Goal: Task Accomplishment & Management: Use online tool/utility

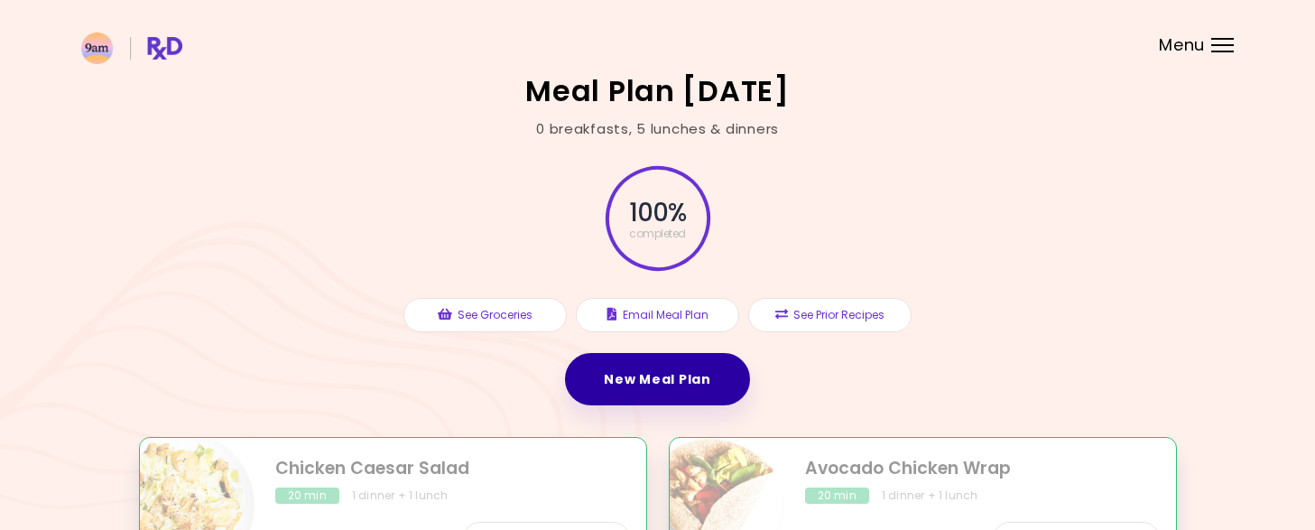
click at [673, 393] on link "New Meal Plan" at bounding box center [657, 379] width 184 height 52
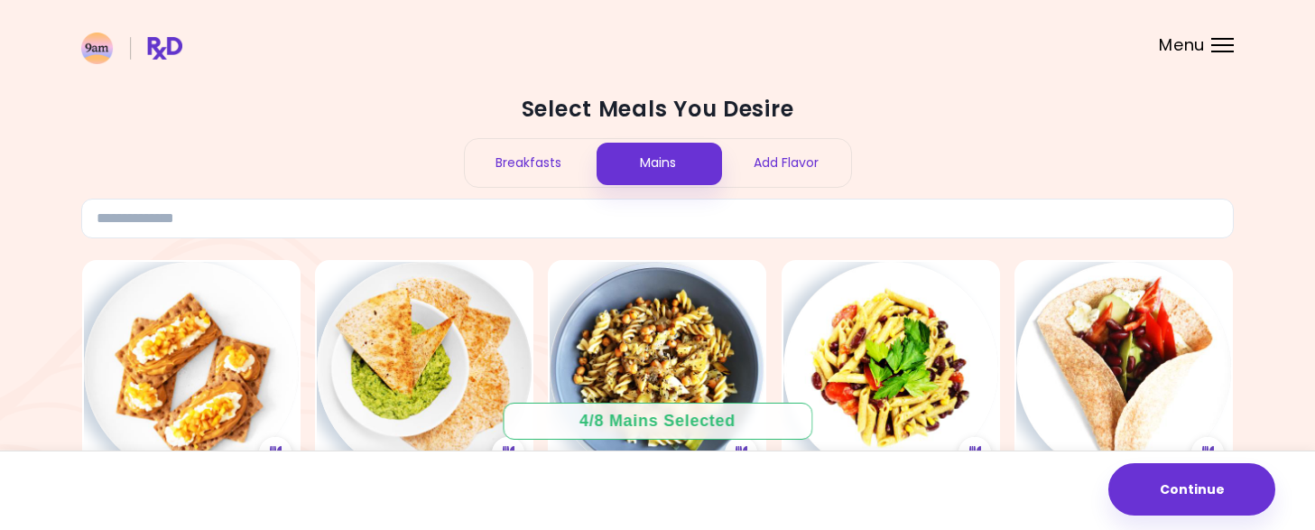
click at [611, 421] on div "4 / 8 Mains Selected" at bounding box center [658, 421] width 182 height 23
click at [557, 178] on div "Breakfasts" at bounding box center [529, 163] width 129 height 48
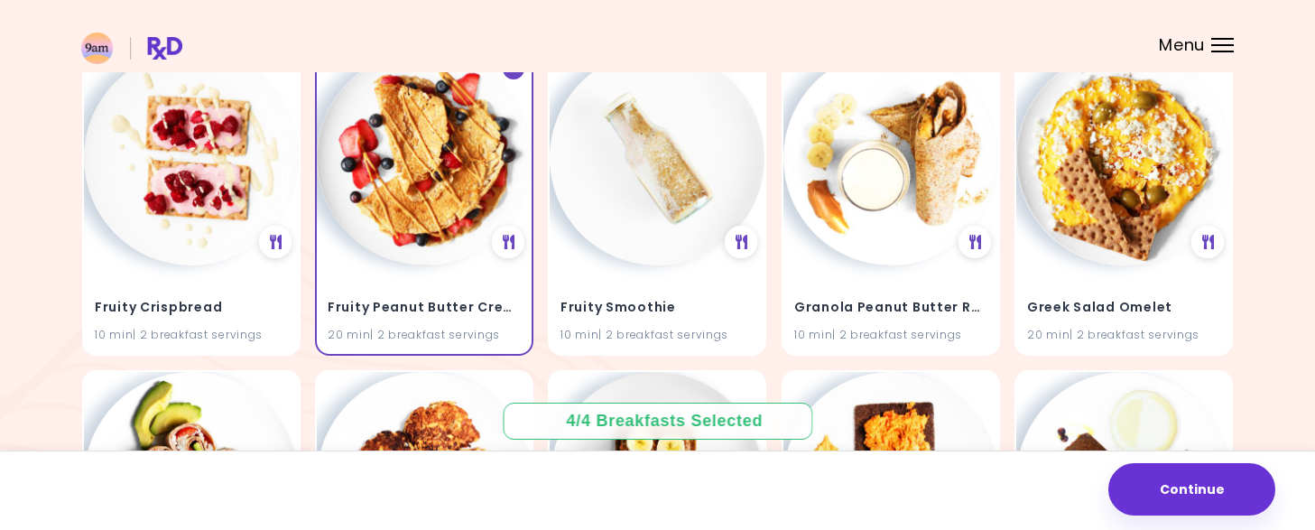
scroll to position [5203, 0]
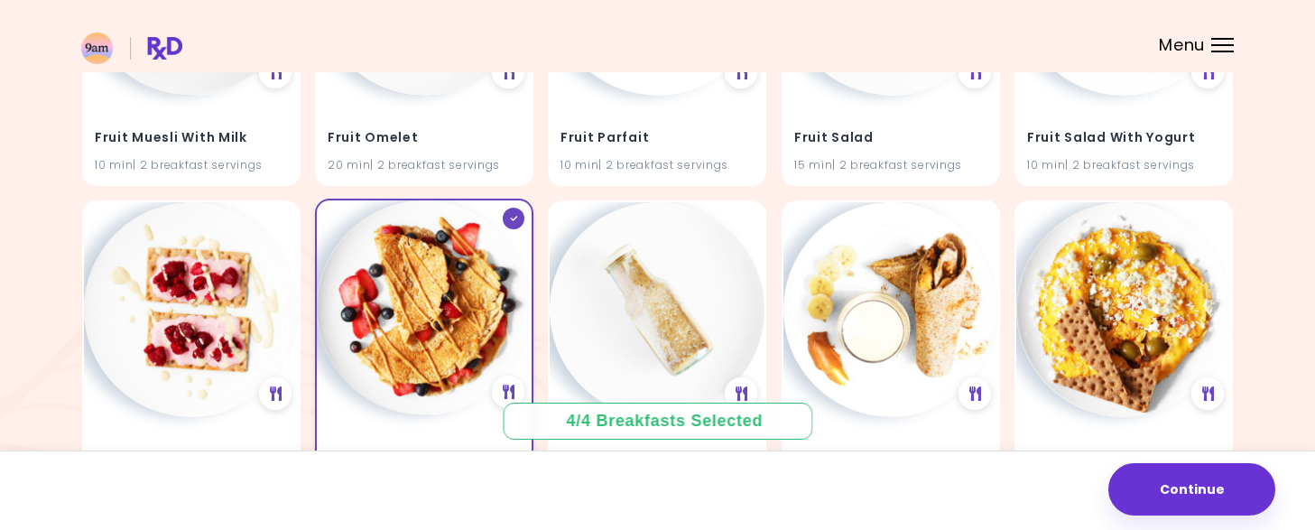
click at [511, 227] on div at bounding box center [514, 219] width 22 height 22
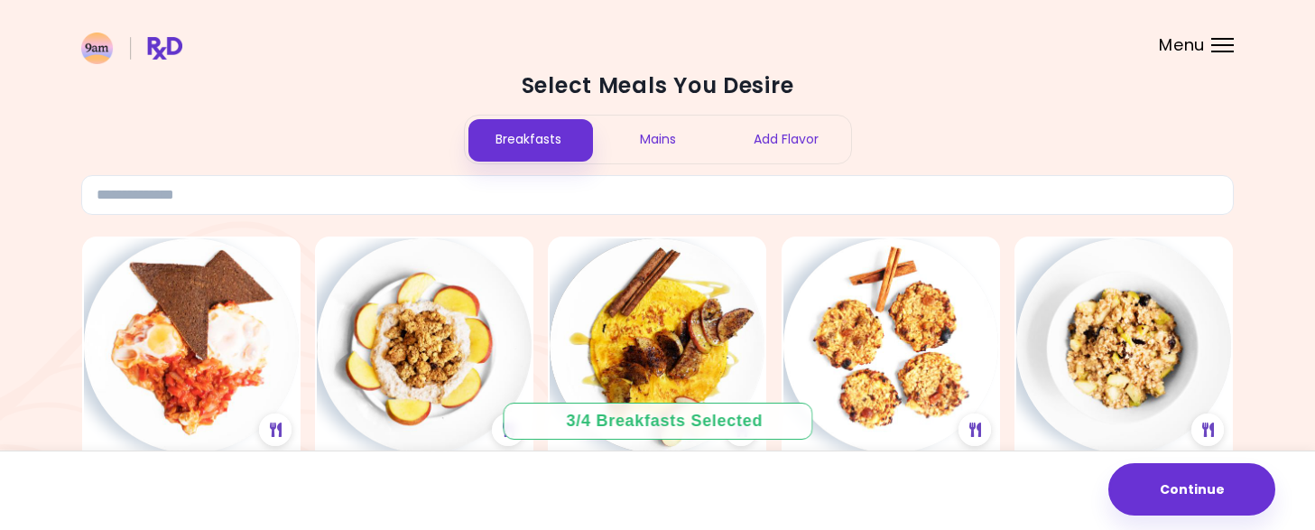
scroll to position [0, 0]
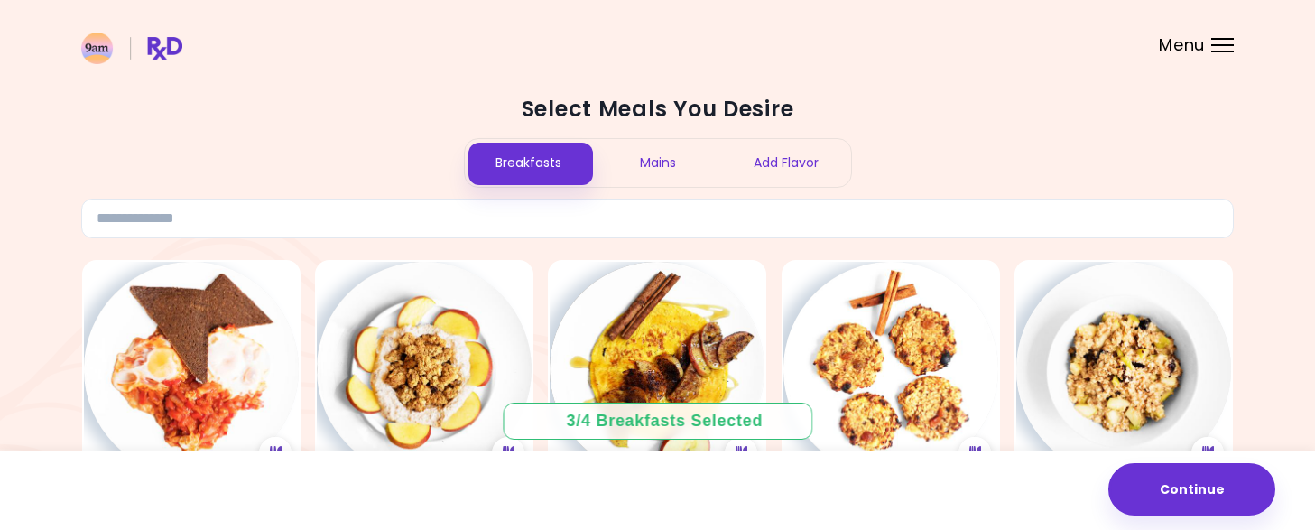
click at [685, 164] on div "Mains" at bounding box center [657, 163] width 129 height 48
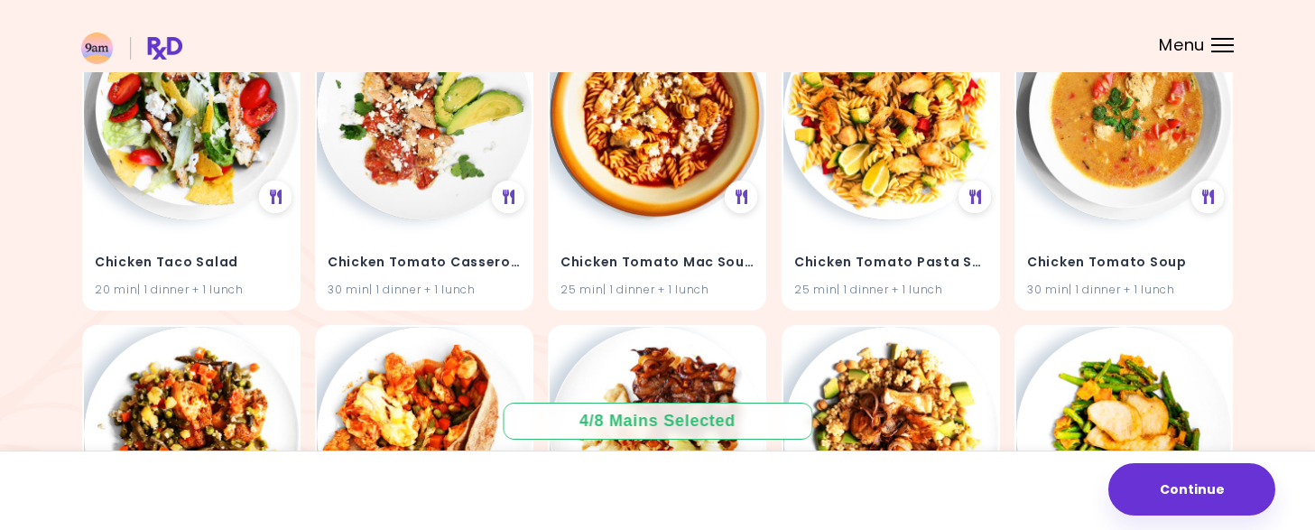
scroll to position [11505, 0]
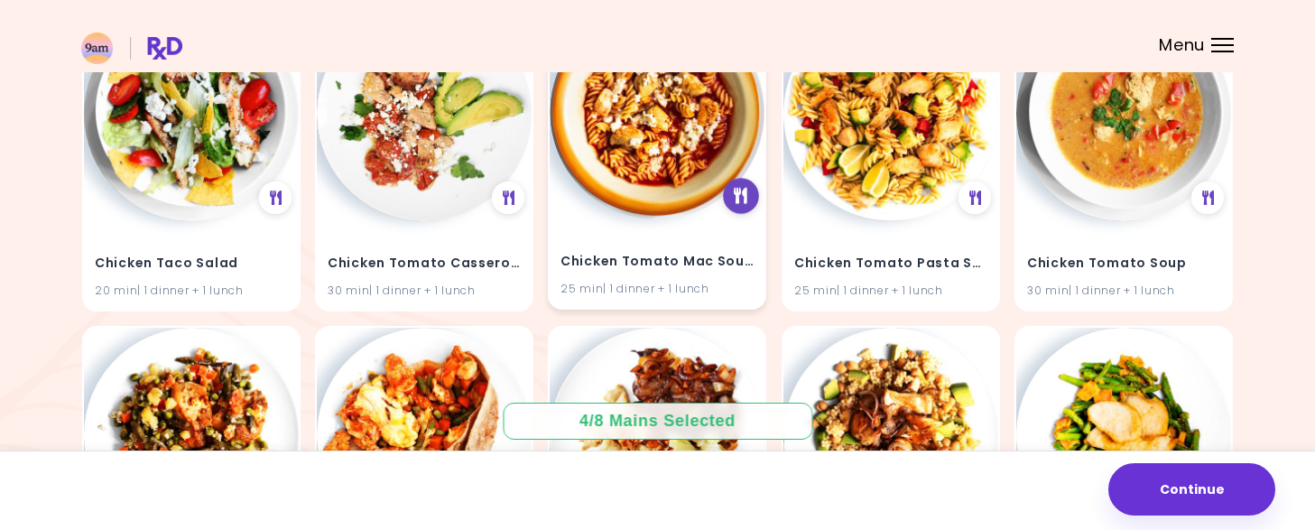
click at [738, 195] on icon at bounding box center [742, 197] width 14 height 16
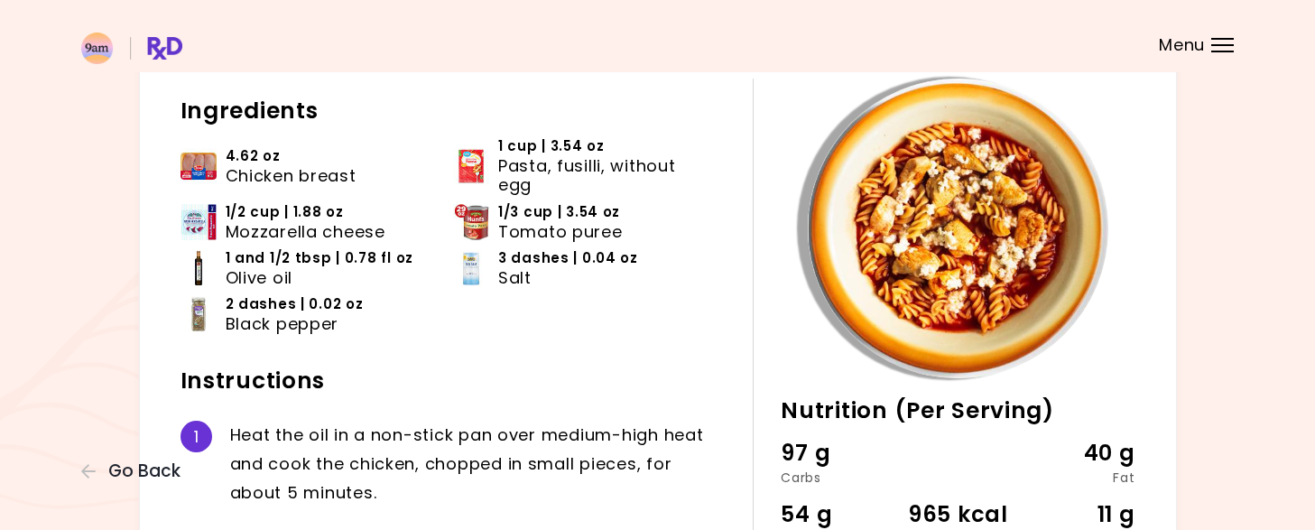
scroll to position [2, 0]
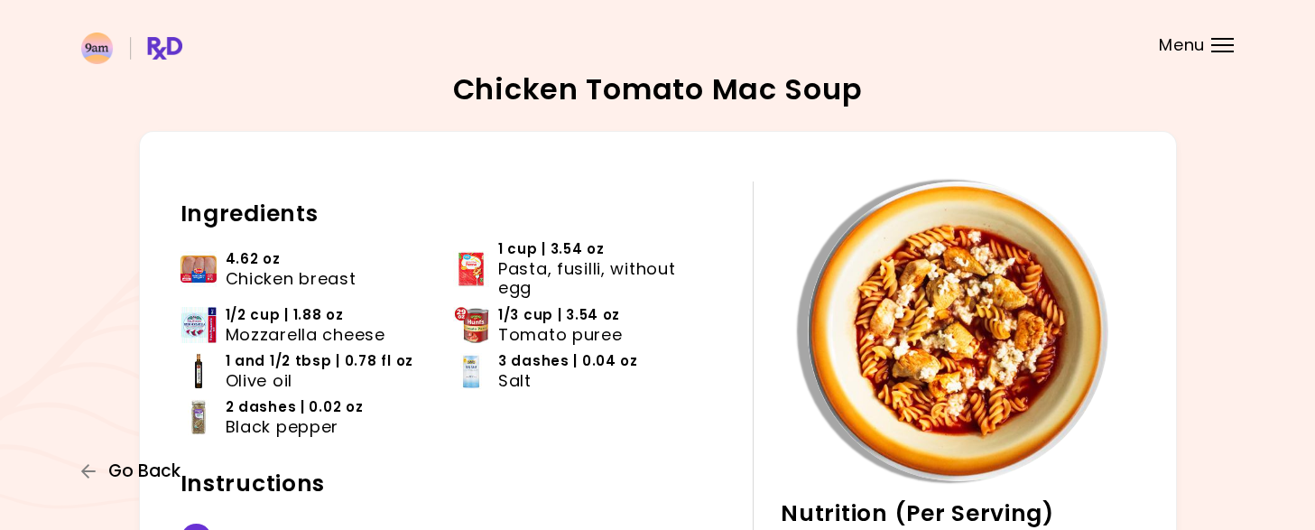
click at [116, 479] on span "Go Back" at bounding box center [144, 471] width 72 height 20
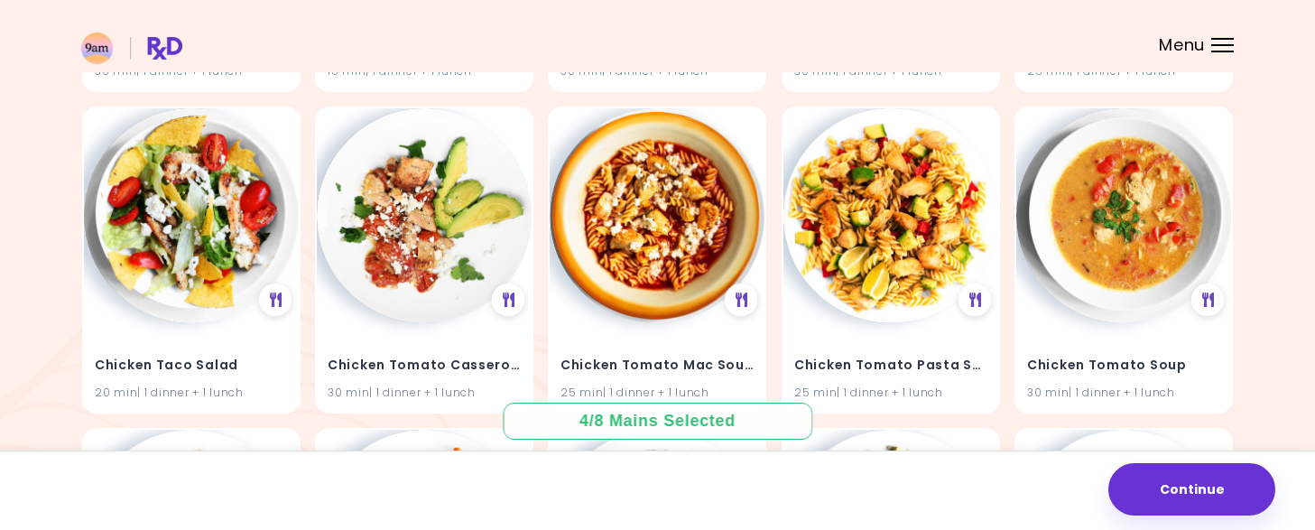
scroll to position [11401, 0]
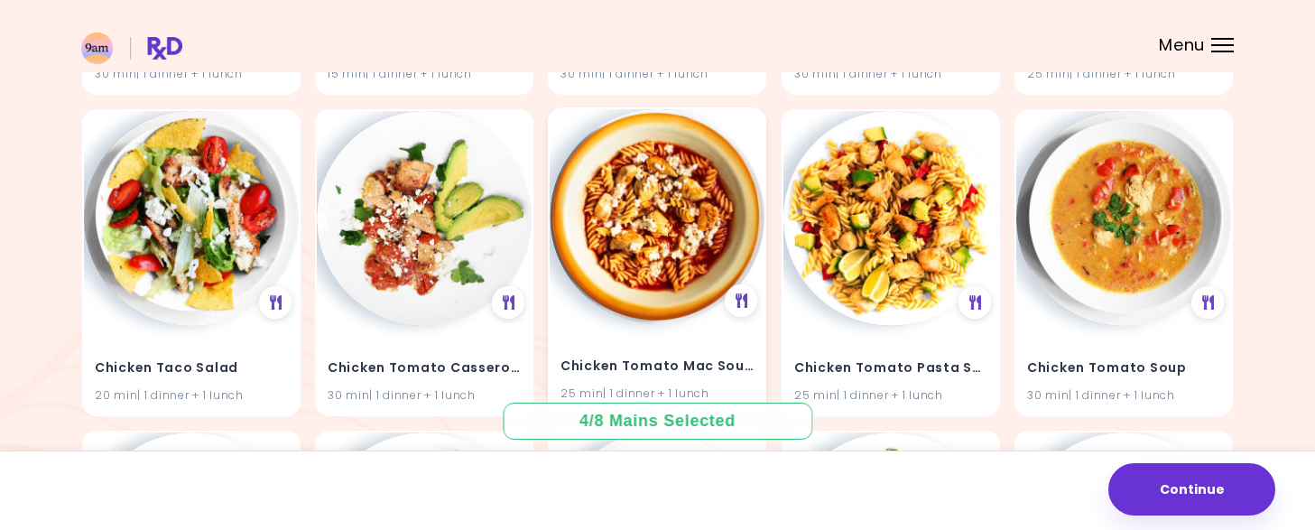
click at [692, 324] on div "Chicken Tomato Mac Soup 25 min | 1 dinner + 1 lunch" at bounding box center [657, 368] width 215 height 88
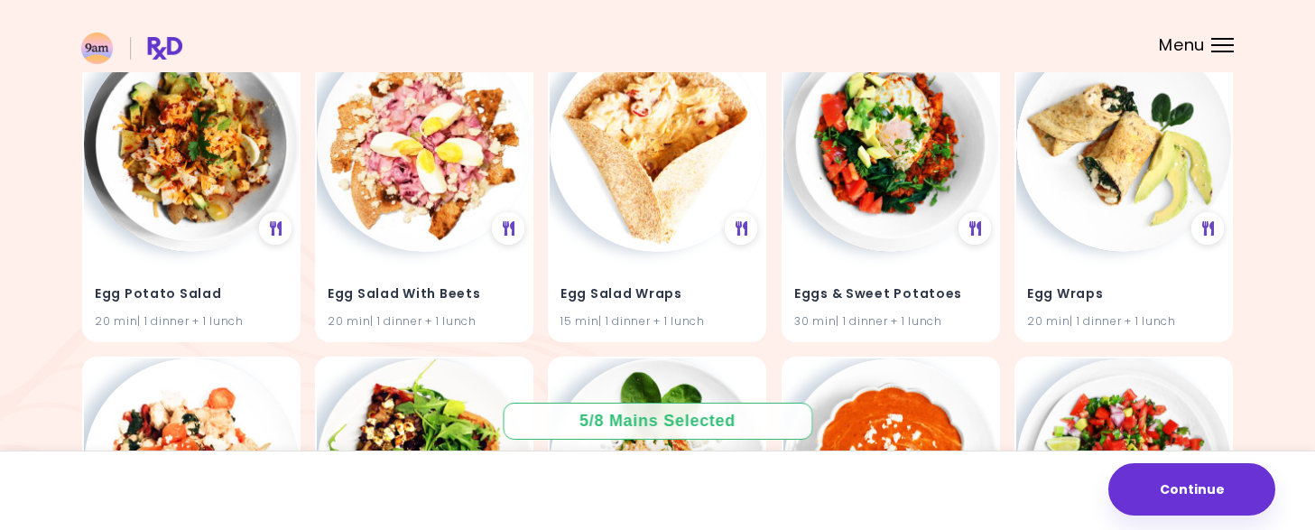
scroll to position [16622, 0]
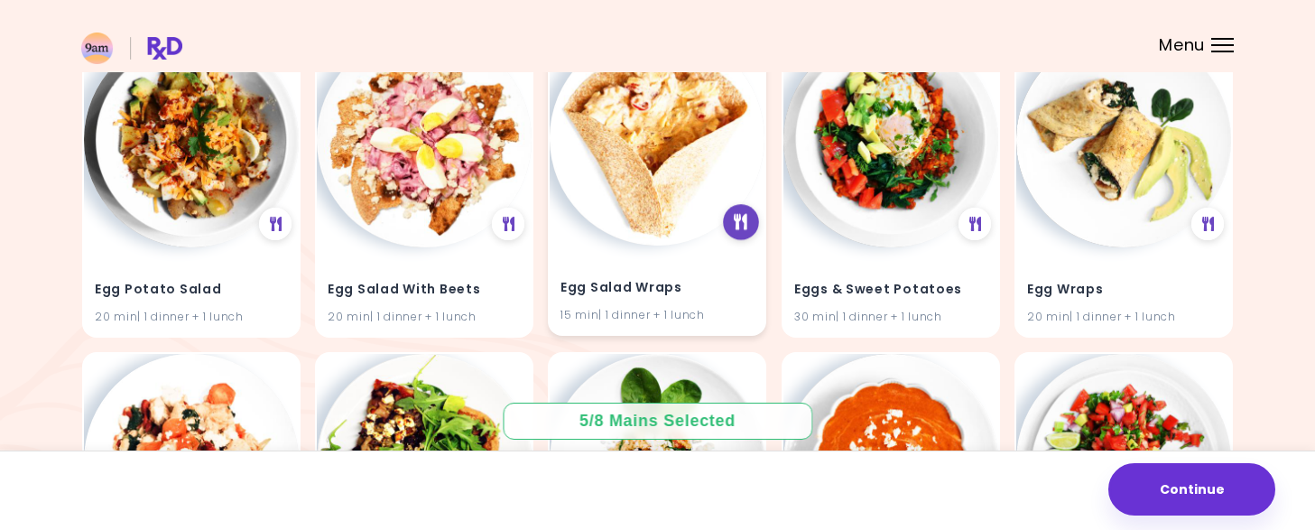
click at [738, 218] on icon at bounding box center [742, 223] width 14 height 16
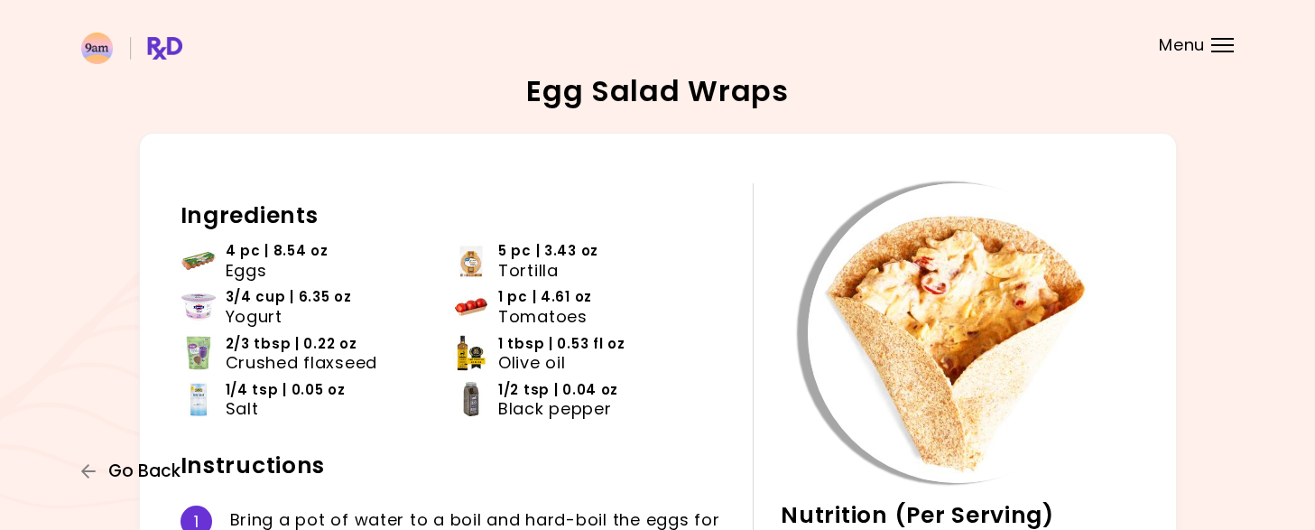
click at [133, 477] on span "Go Back" at bounding box center [144, 471] width 72 height 20
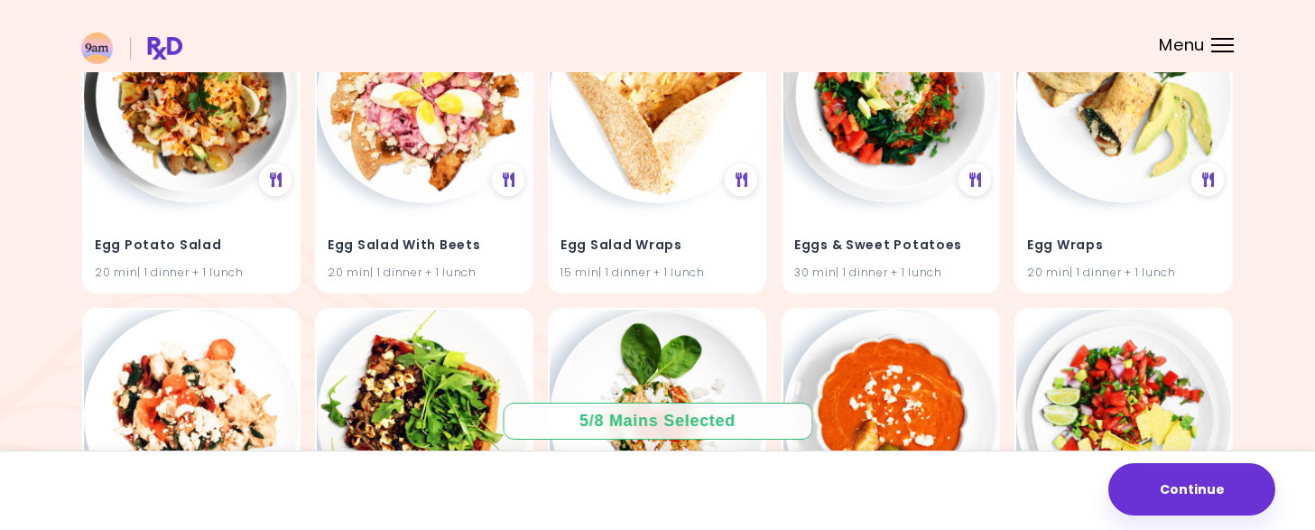
scroll to position [16536, 0]
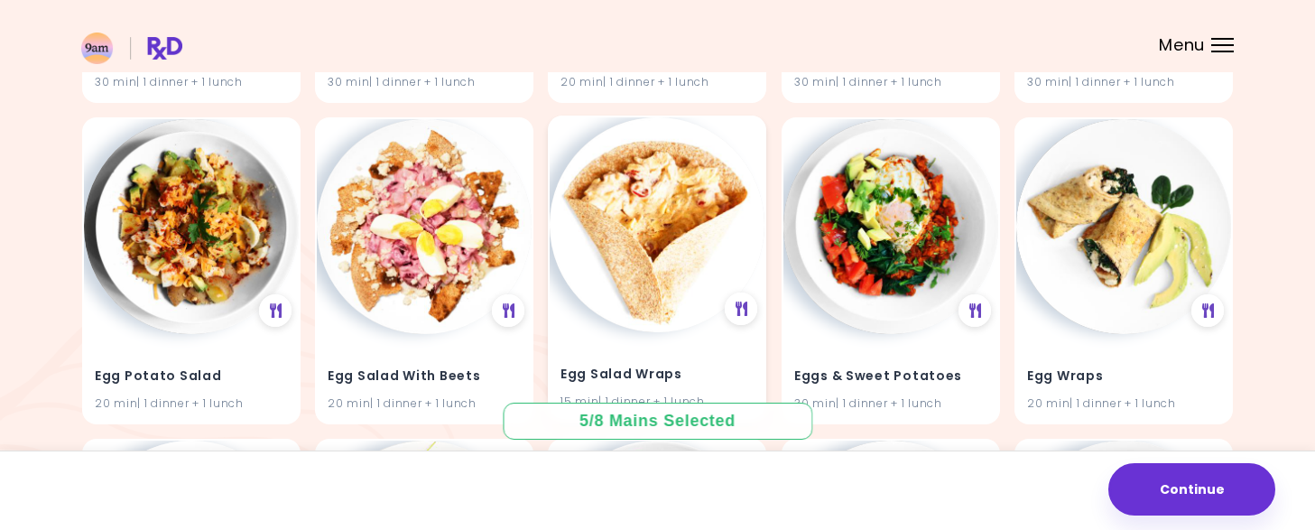
click at [688, 361] on h4 "Egg Salad Wraps" at bounding box center [657, 374] width 193 height 29
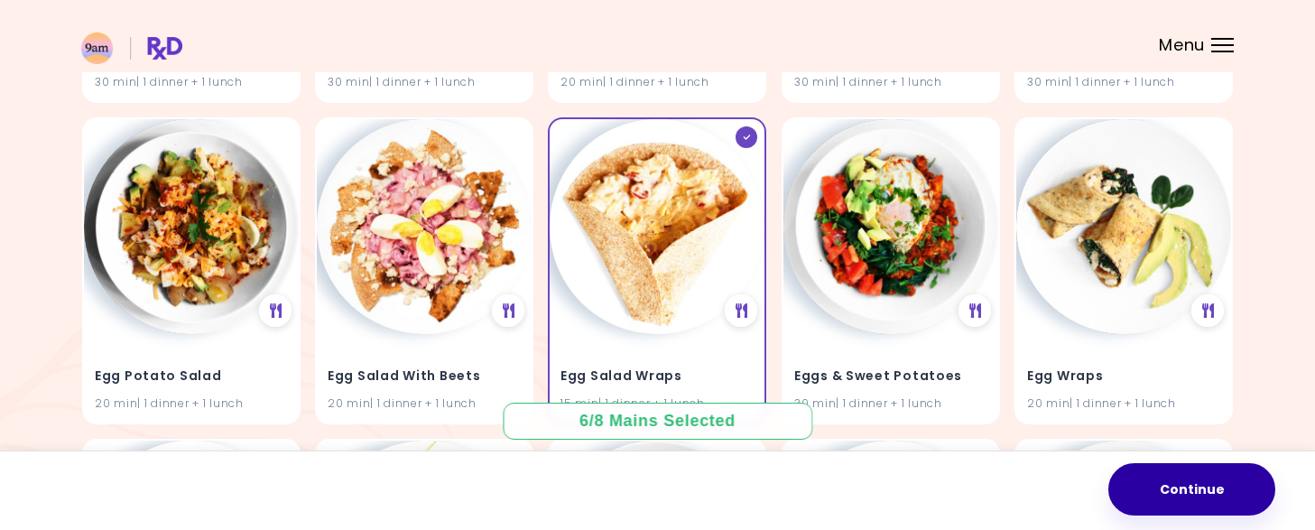
click at [1211, 483] on button "Continue" at bounding box center [1192, 489] width 167 height 52
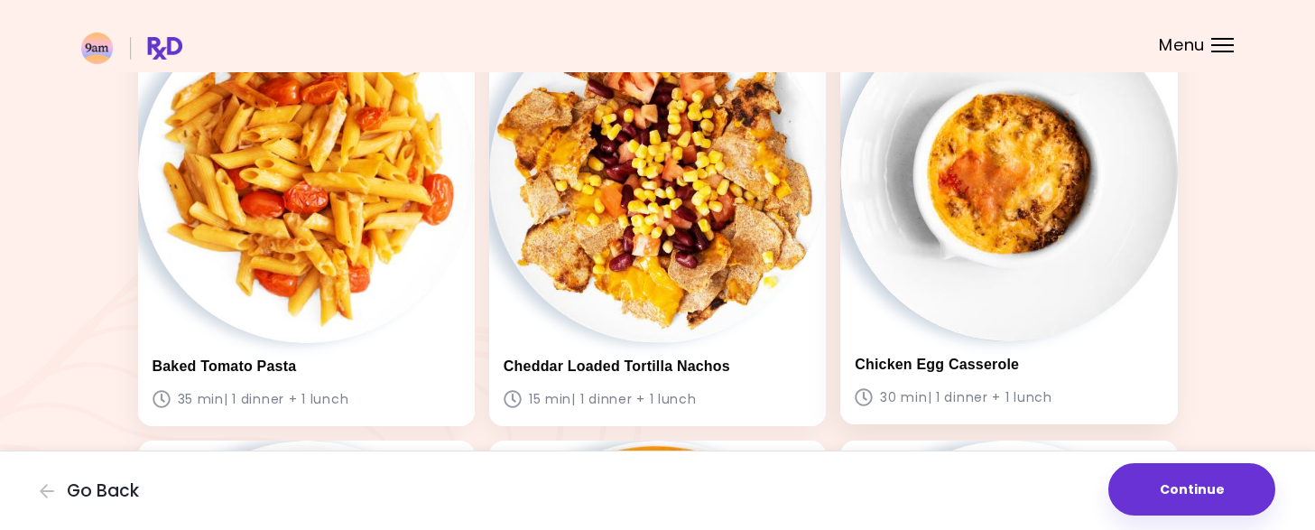
scroll to position [599, 0]
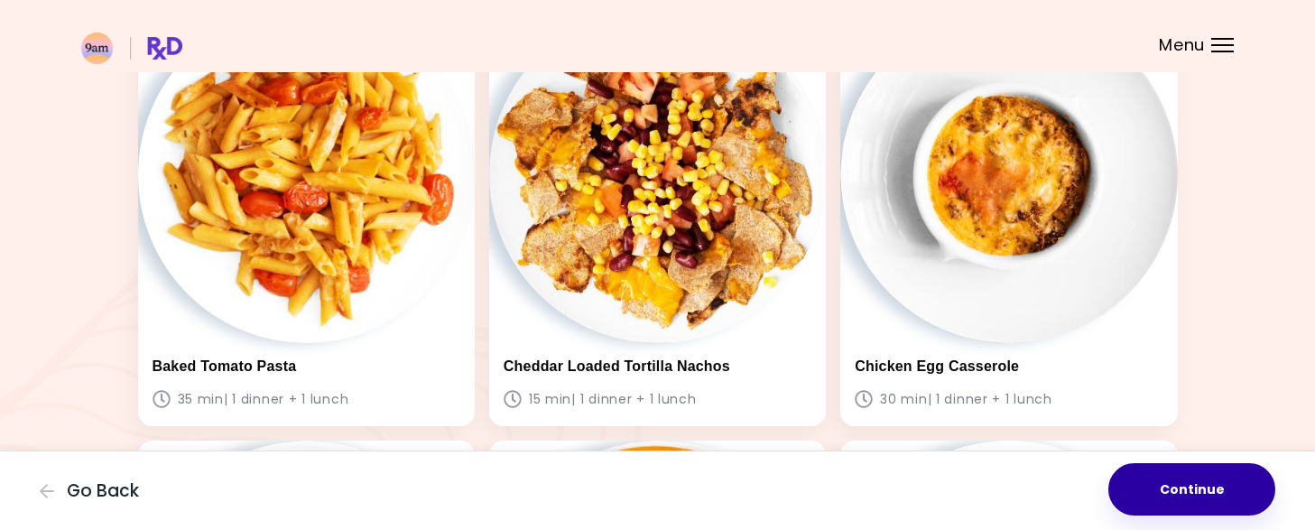
click at [1198, 480] on button "Continue" at bounding box center [1192, 489] width 167 height 52
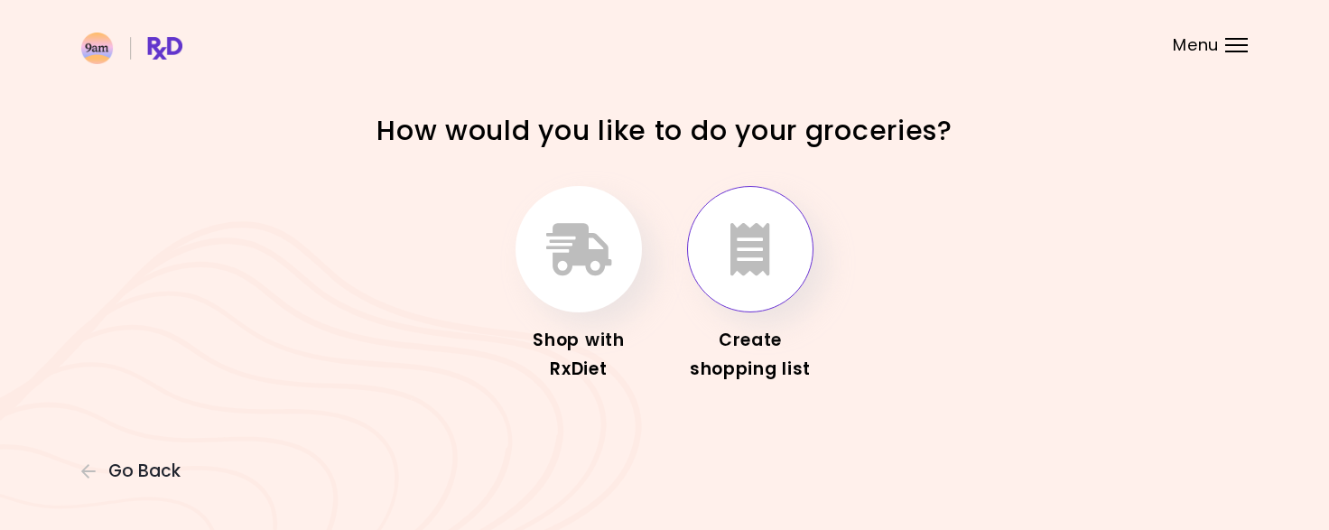
click at [792, 257] on button "button" at bounding box center [750, 249] width 126 height 126
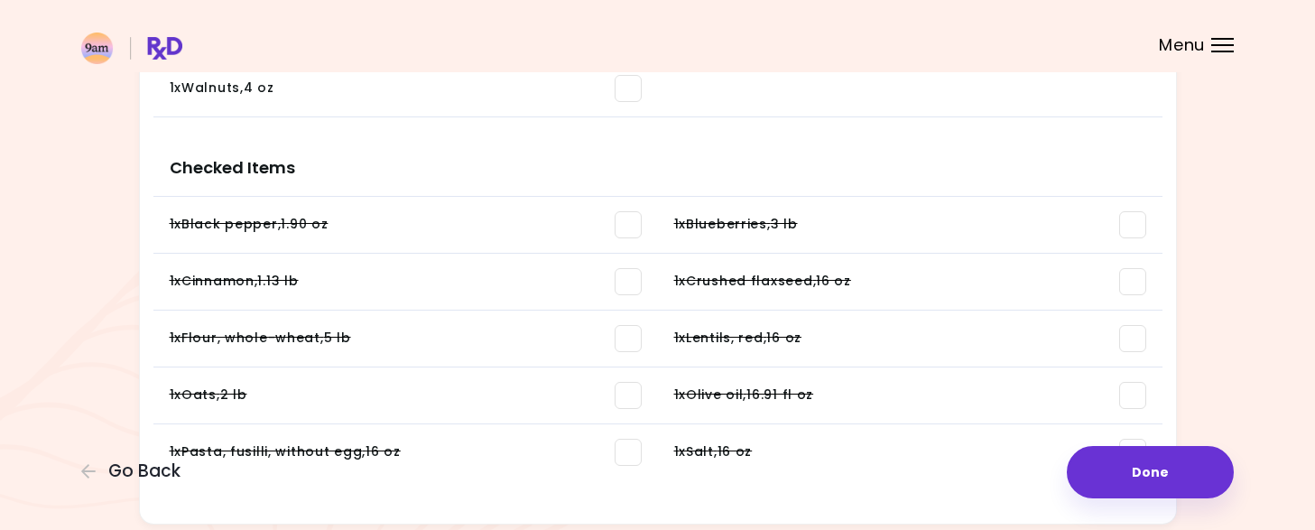
scroll to position [1701, 0]
click at [631, 444] on span at bounding box center [628, 451] width 27 height 27
click at [632, 394] on span at bounding box center [628, 394] width 27 height 27
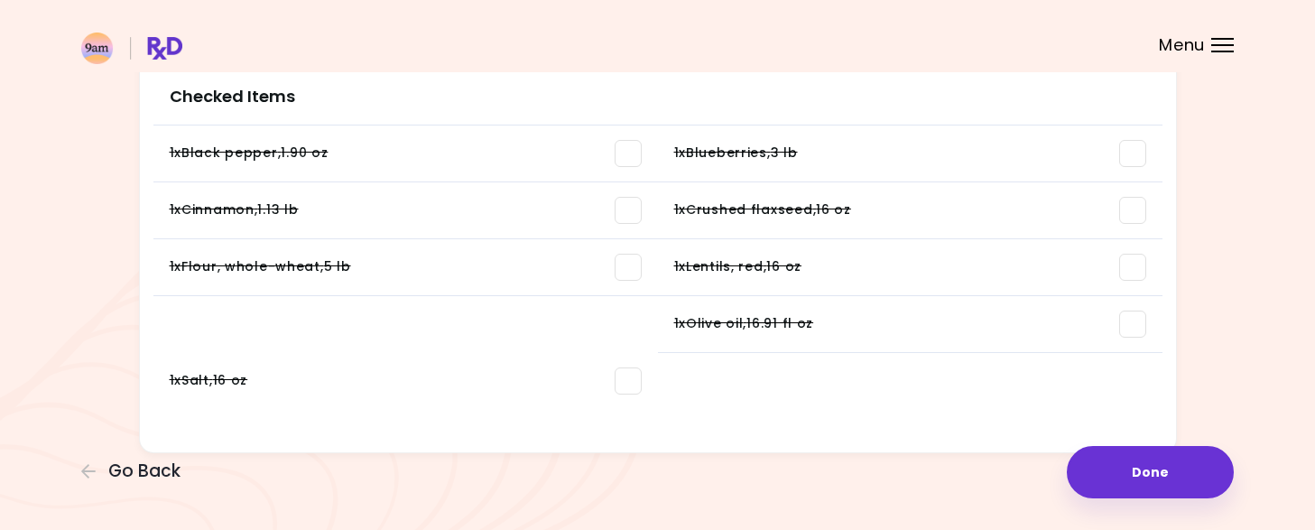
click at [630, 281] on span at bounding box center [628, 267] width 27 height 27
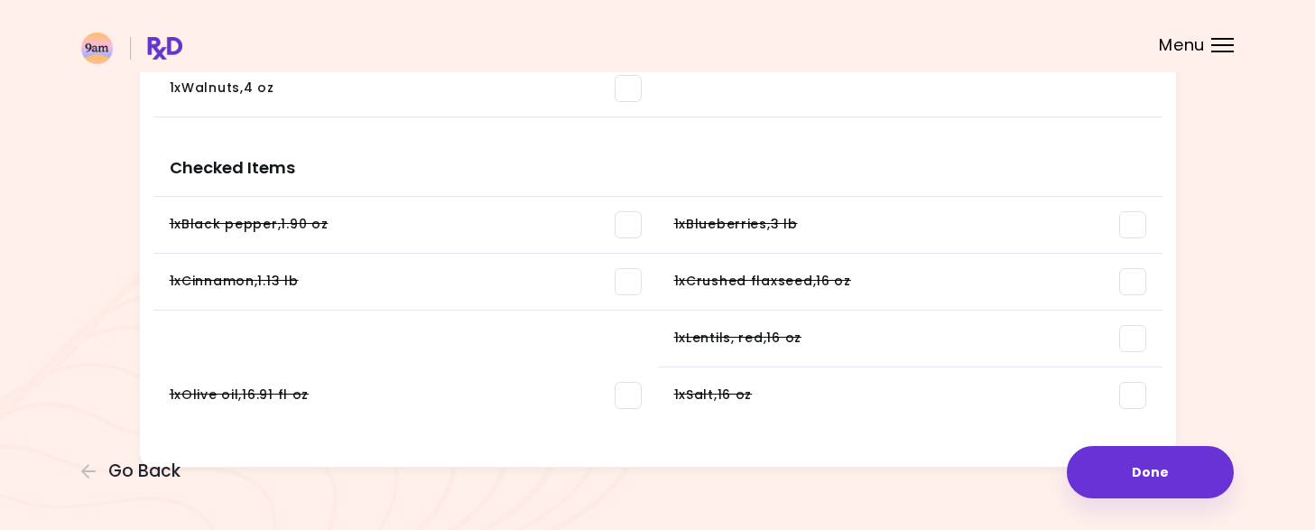
scroll to position [2109, 0]
click at [627, 277] on span at bounding box center [628, 281] width 27 height 27
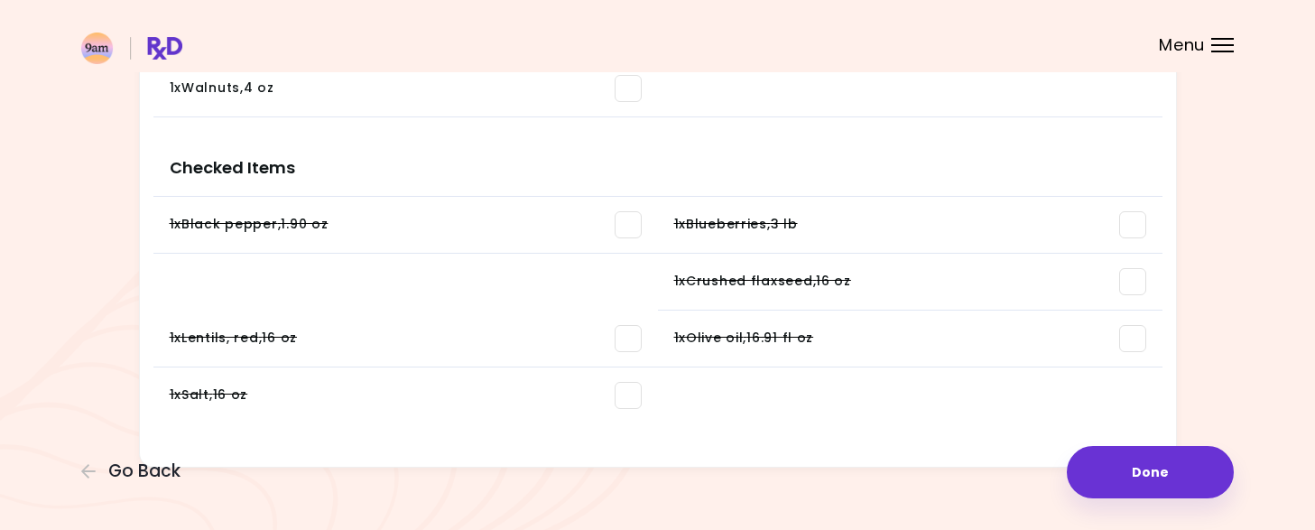
scroll to position [2059, 0]
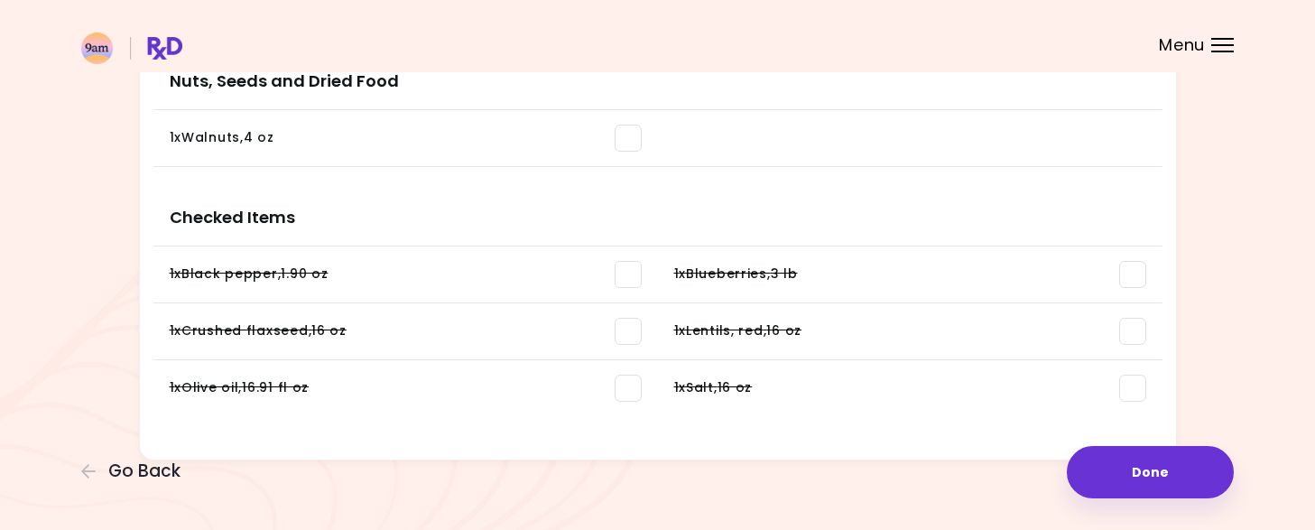
click at [627, 221] on h3 "Checked Items" at bounding box center [657, 210] width 1009 height 72
click at [626, 269] on span at bounding box center [628, 274] width 27 height 27
click at [629, 270] on span at bounding box center [628, 274] width 27 height 27
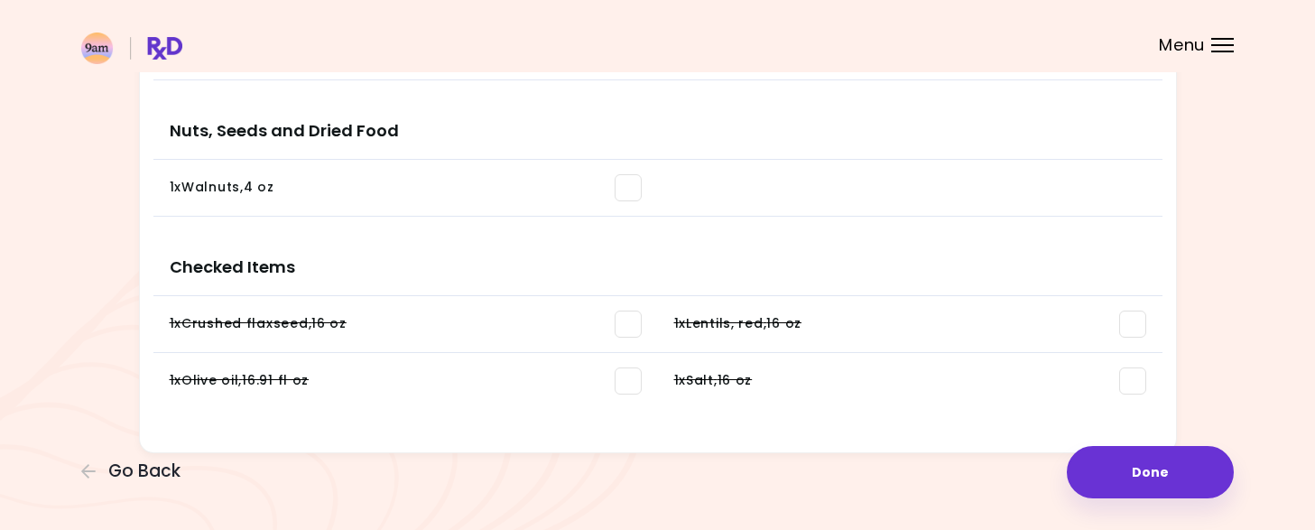
scroll to position [2059, 0]
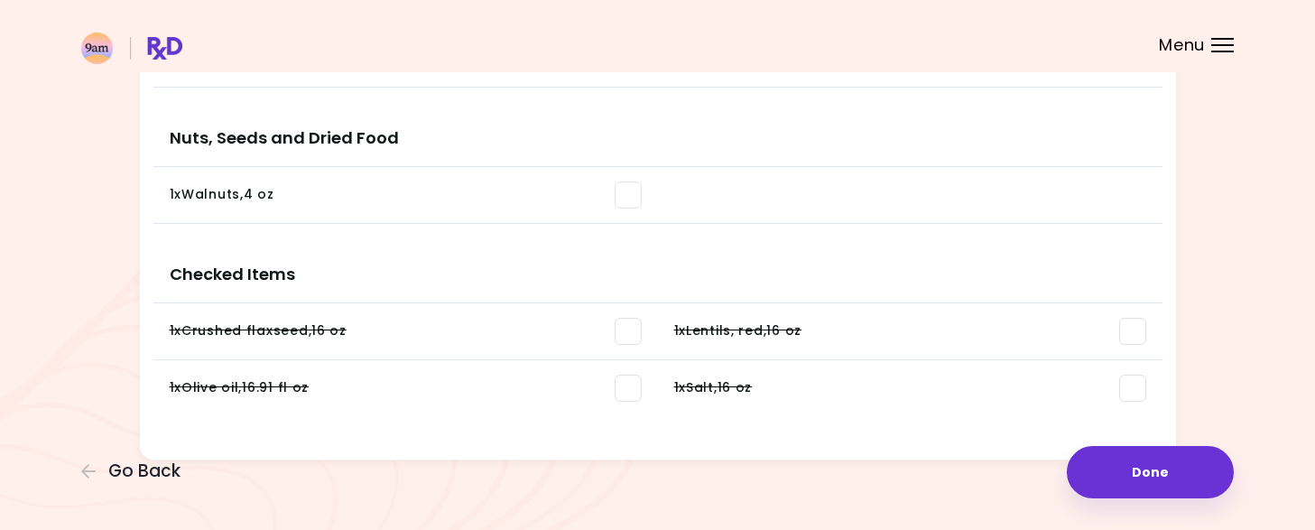
click at [632, 330] on span at bounding box center [628, 331] width 27 height 27
click at [630, 320] on span at bounding box center [628, 331] width 27 height 27
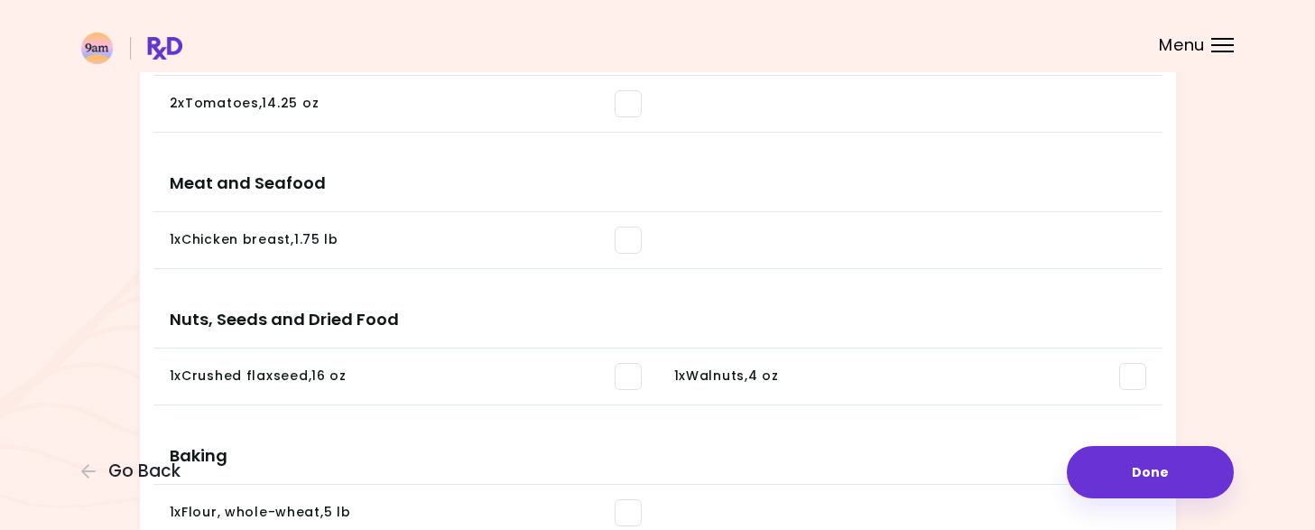
scroll to position [1194, 0]
click at [627, 384] on span at bounding box center [628, 378] width 27 height 27
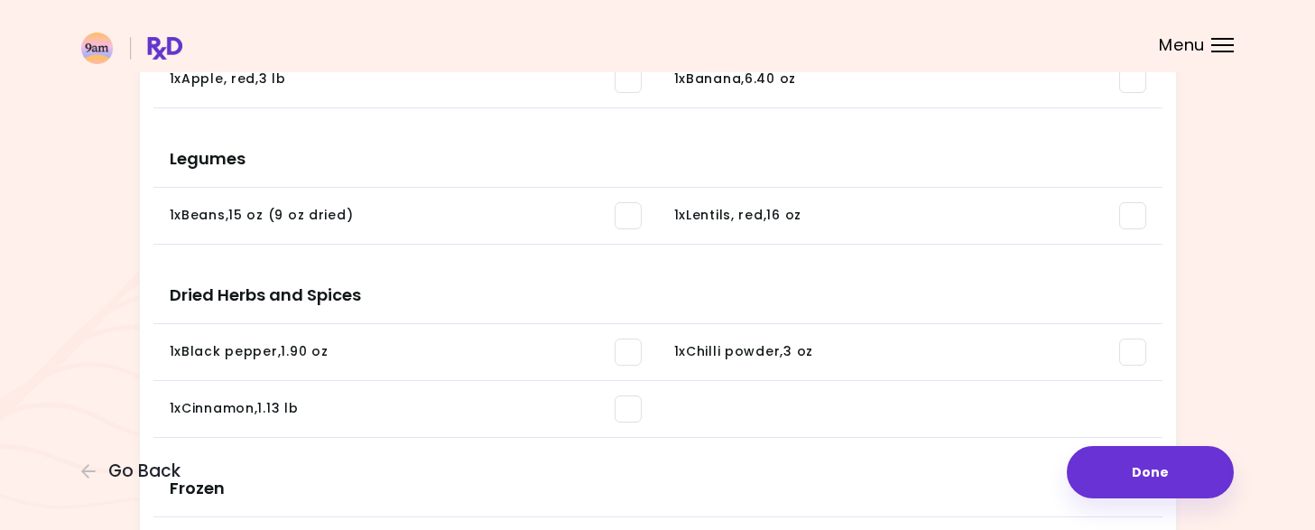
scroll to position [310, 0]
click at [631, 413] on span at bounding box center [628, 410] width 27 height 27
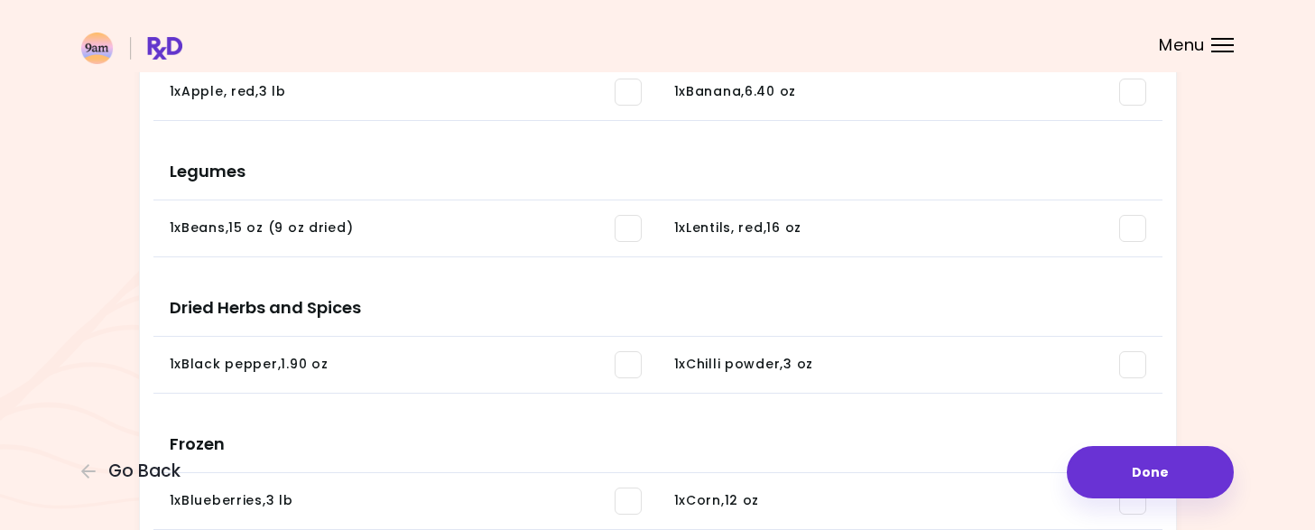
scroll to position [293, 0]
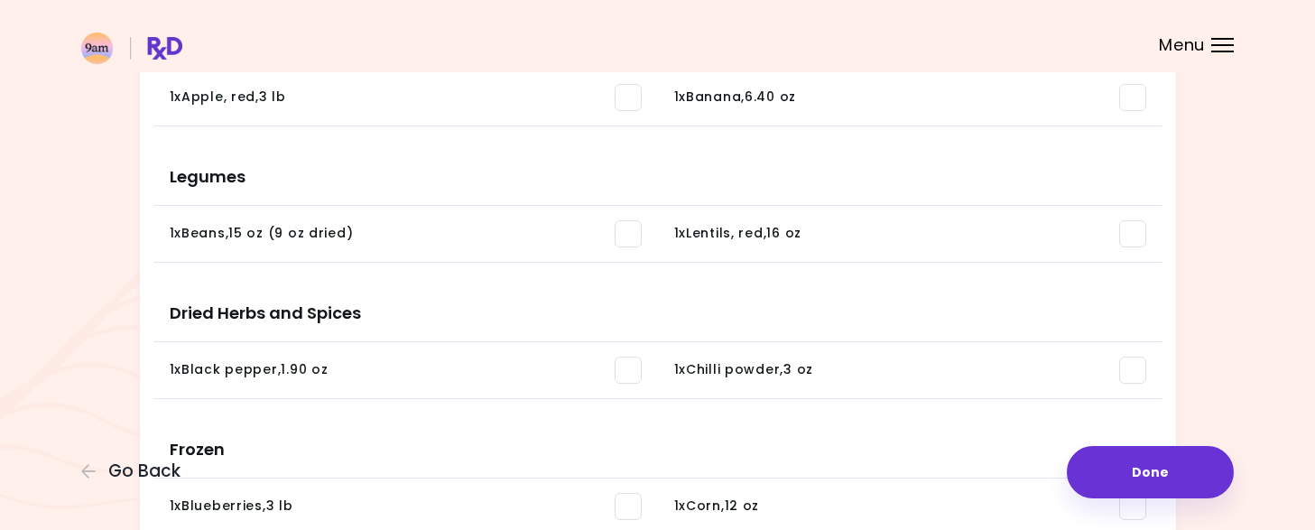
click at [622, 367] on span at bounding box center [628, 370] width 27 height 27
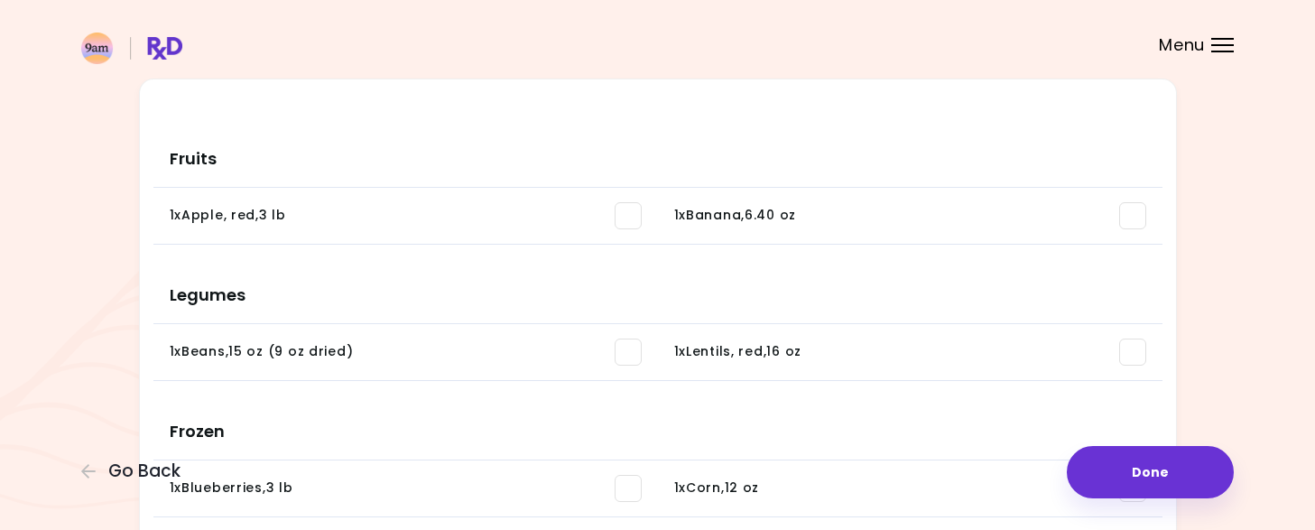
scroll to position [0, 0]
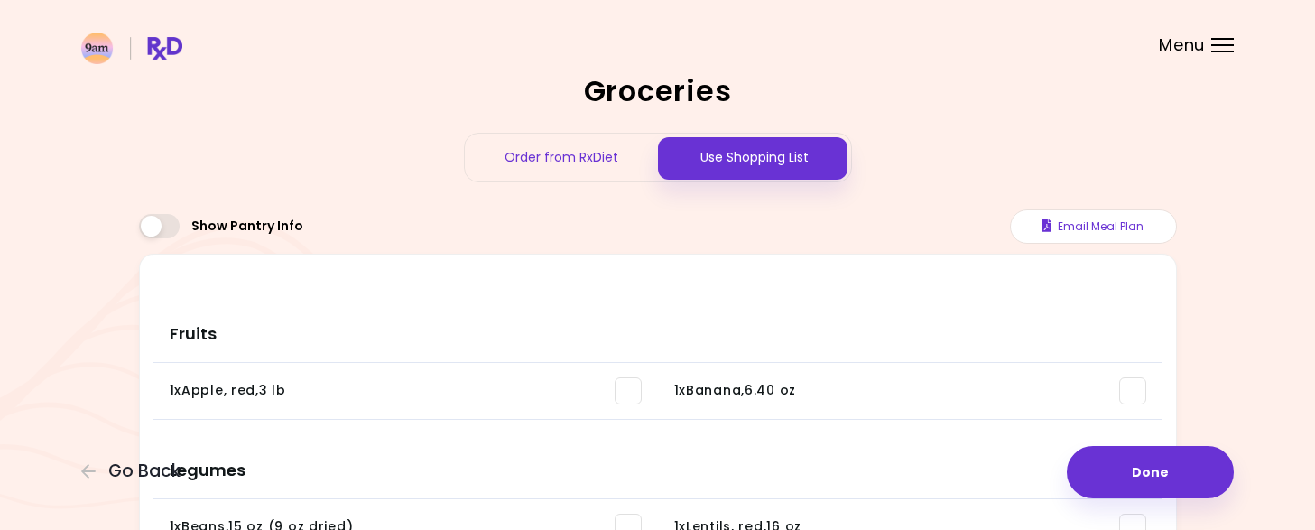
click at [578, 162] on div "Order from RxDiet" at bounding box center [561, 158] width 193 height 48
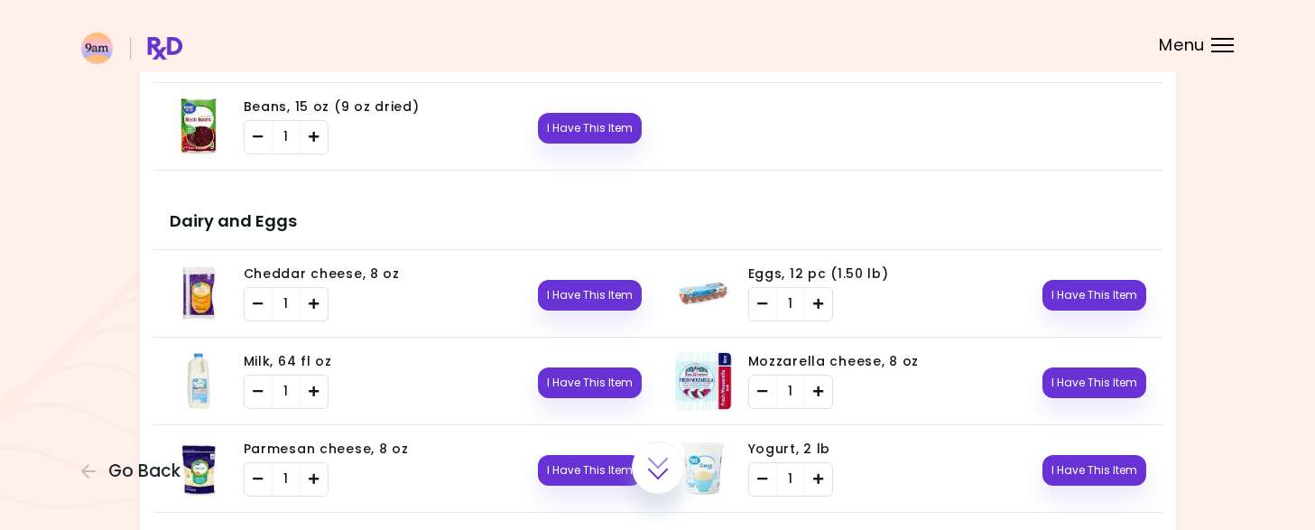
scroll to position [971, 0]
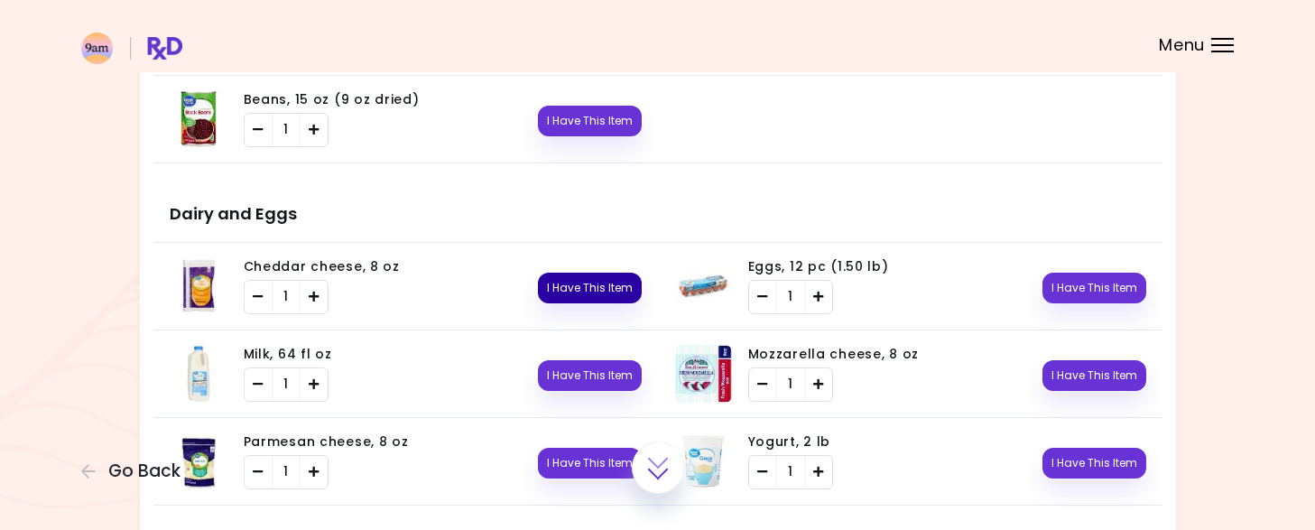
click at [594, 281] on button "I Have This Item" at bounding box center [590, 288] width 104 height 31
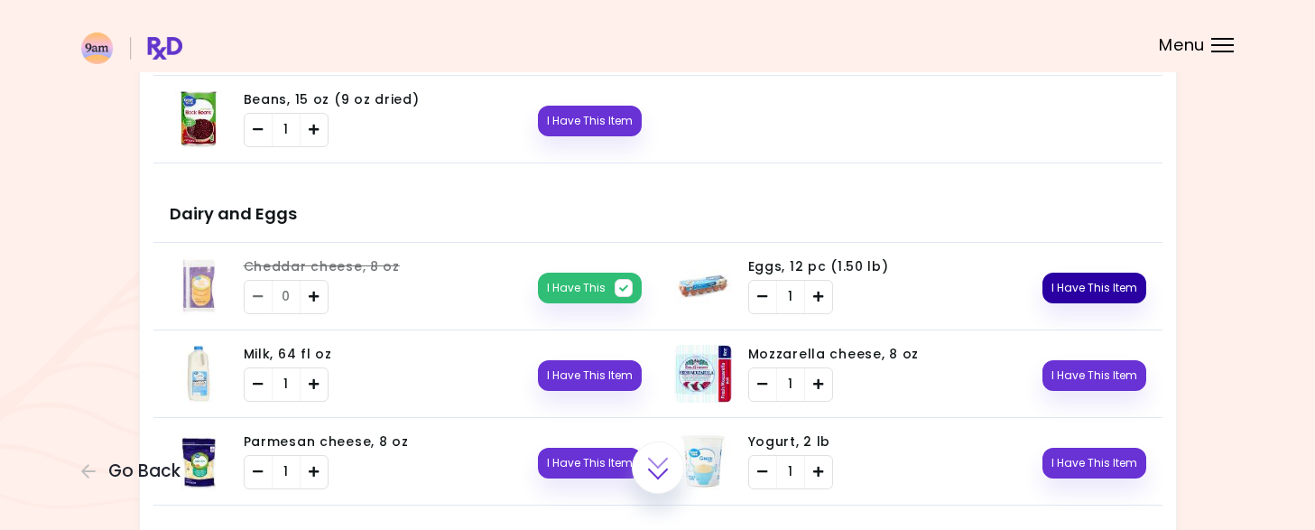
click at [1087, 281] on button "I Have This Item" at bounding box center [1095, 288] width 104 height 31
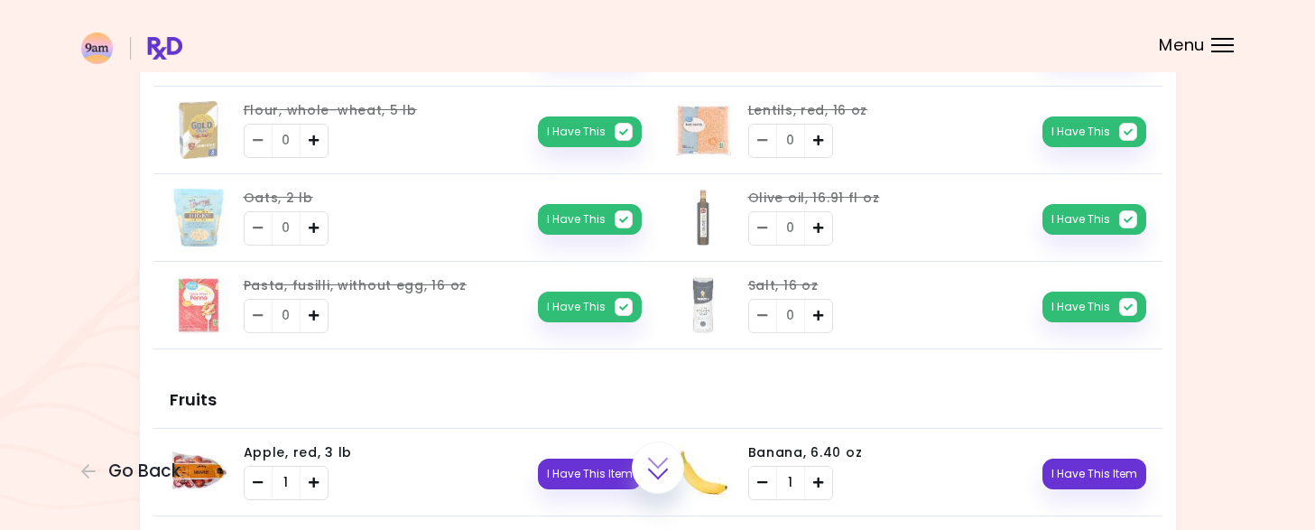
scroll to position [448, 0]
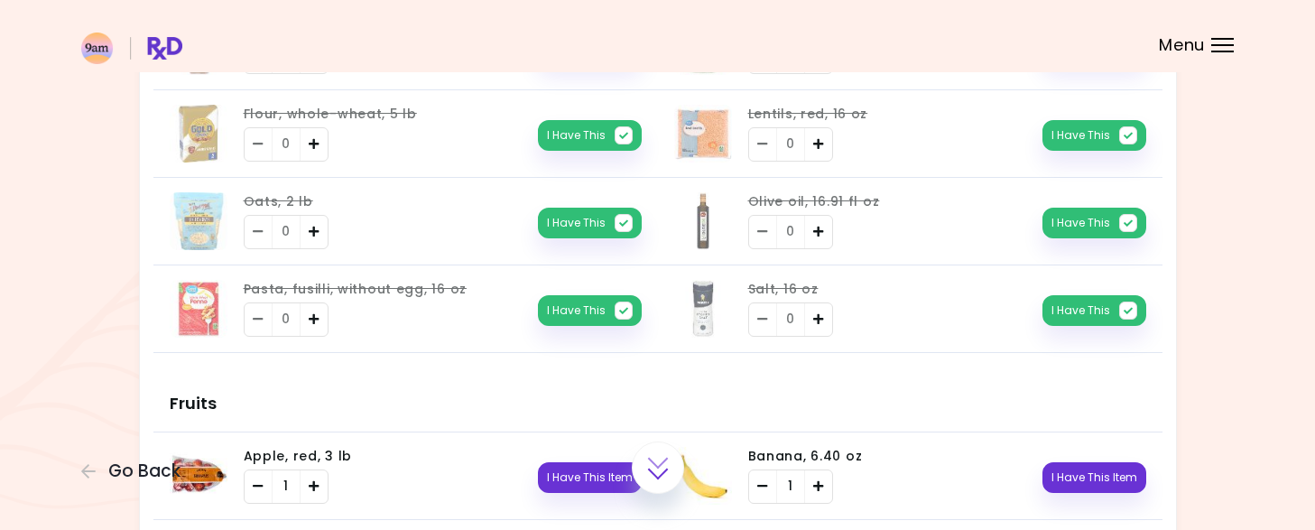
click at [648, 461] on div at bounding box center [658, 467] width 52 height 52
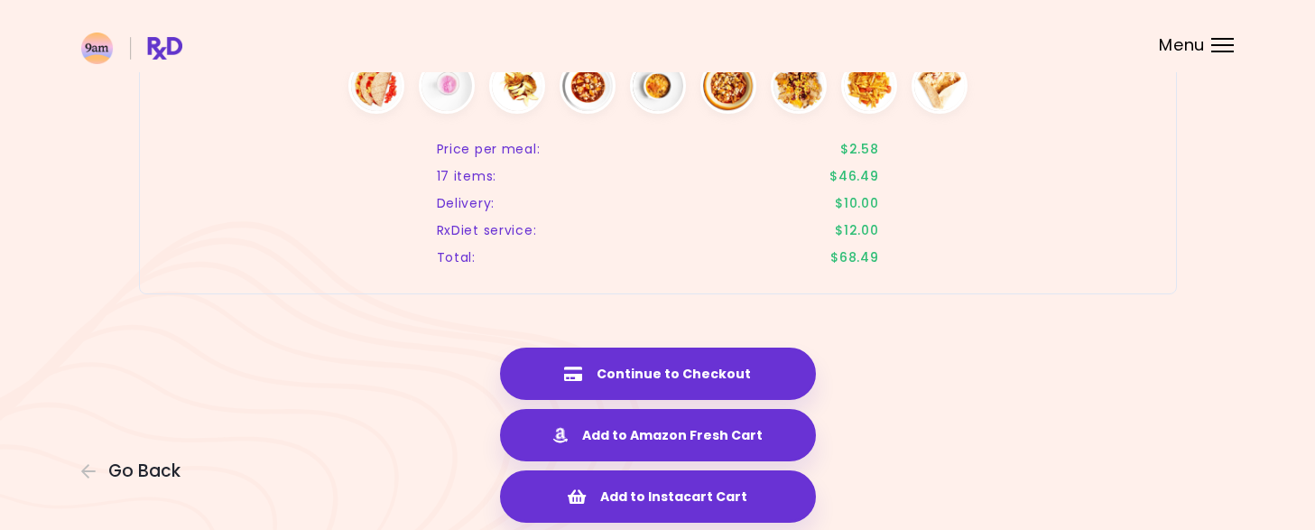
scroll to position [2841, 0]
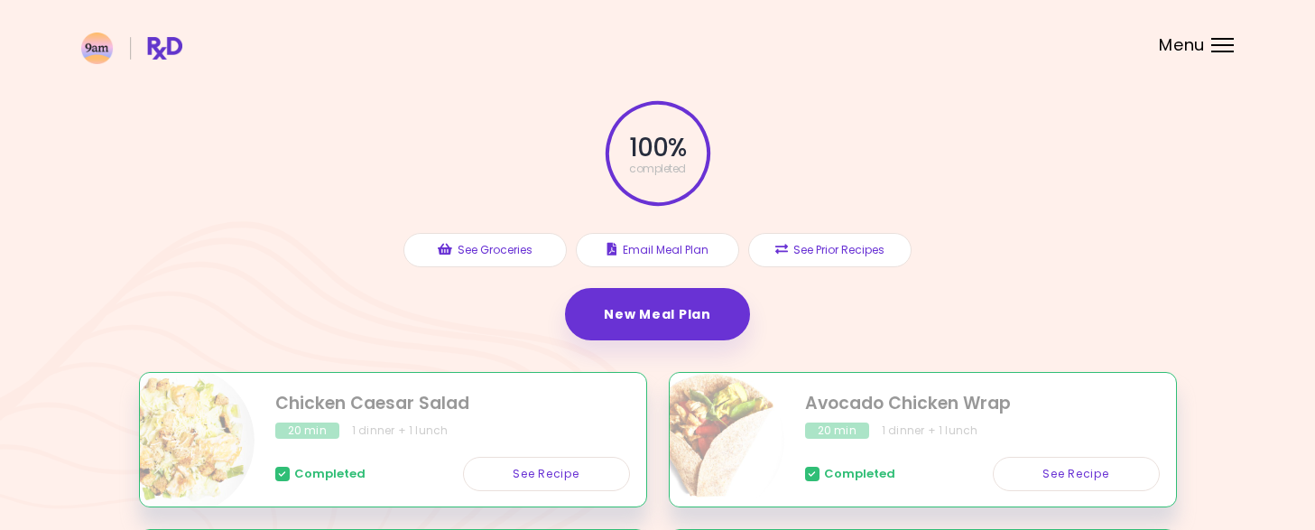
scroll to position [43, 0]
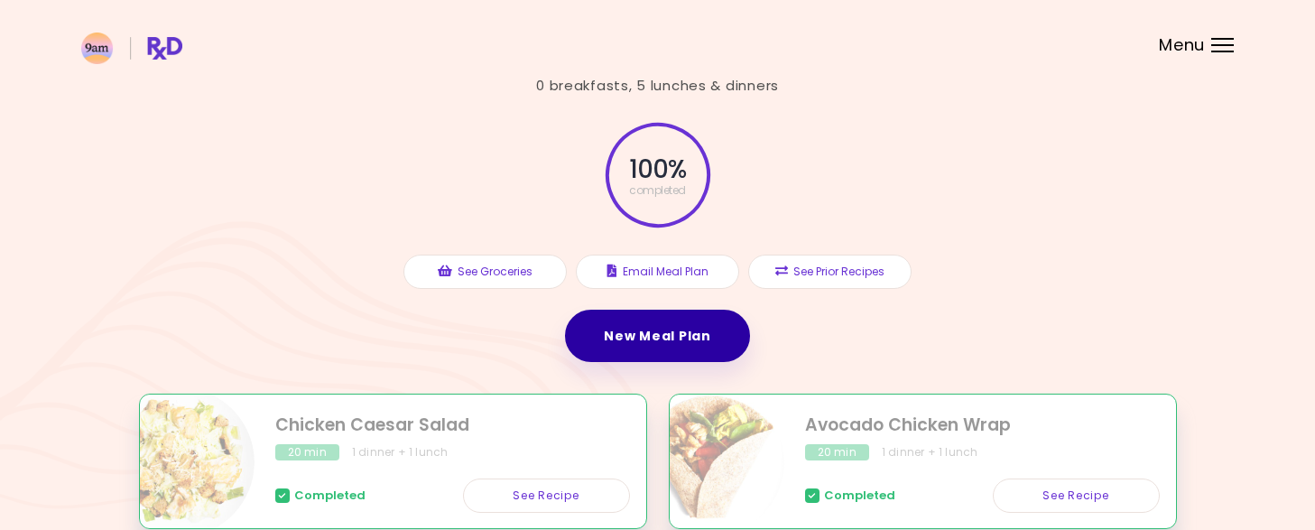
click at [668, 348] on link "New Meal Plan" at bounding box center [657, 336] width 184 height 52
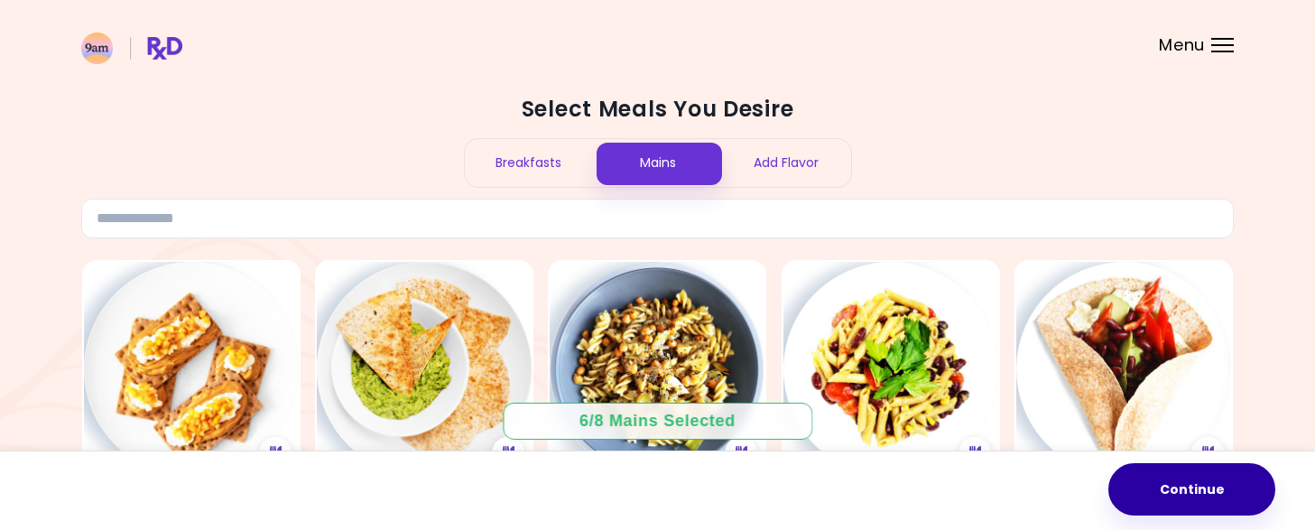
click at [1193, 490] on button "Continue" at bounding box center [1192, 489] width 167 height 52
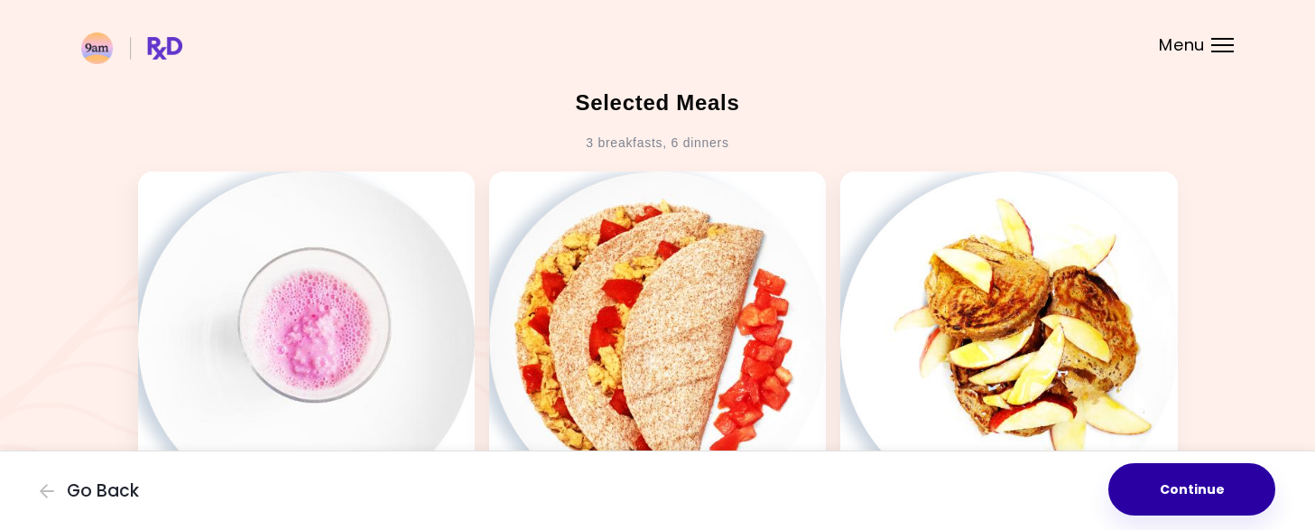
click at [1182, 483] on button "Continue" at bounding box center [1192, 489] width 167 height 52
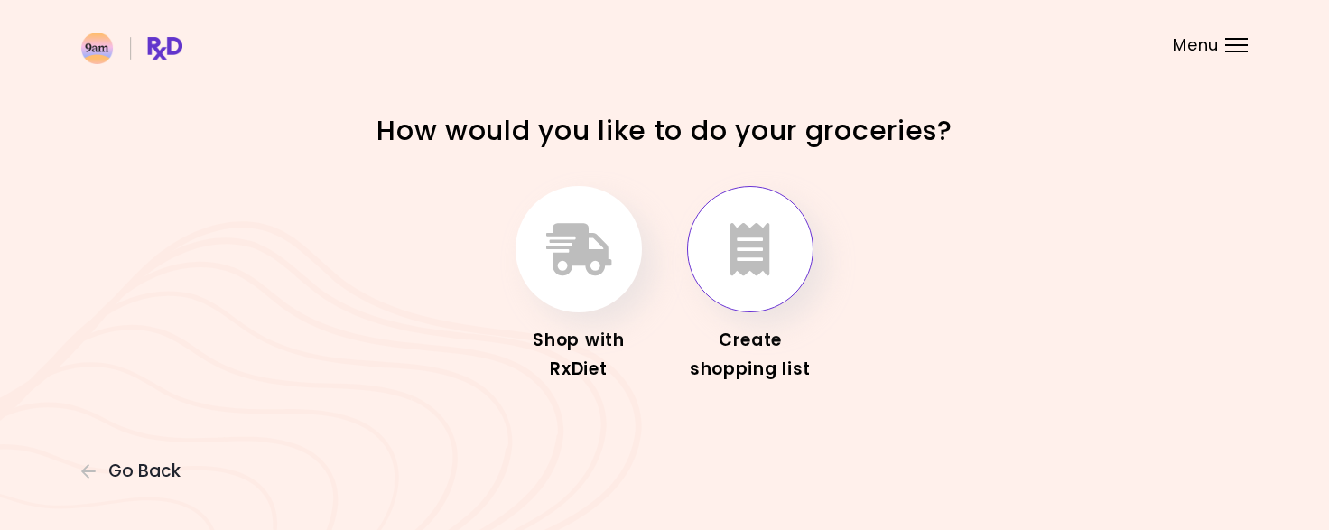
click at [766, 272] on icon "button" at bounding box center [750, 249] width 40 height 52
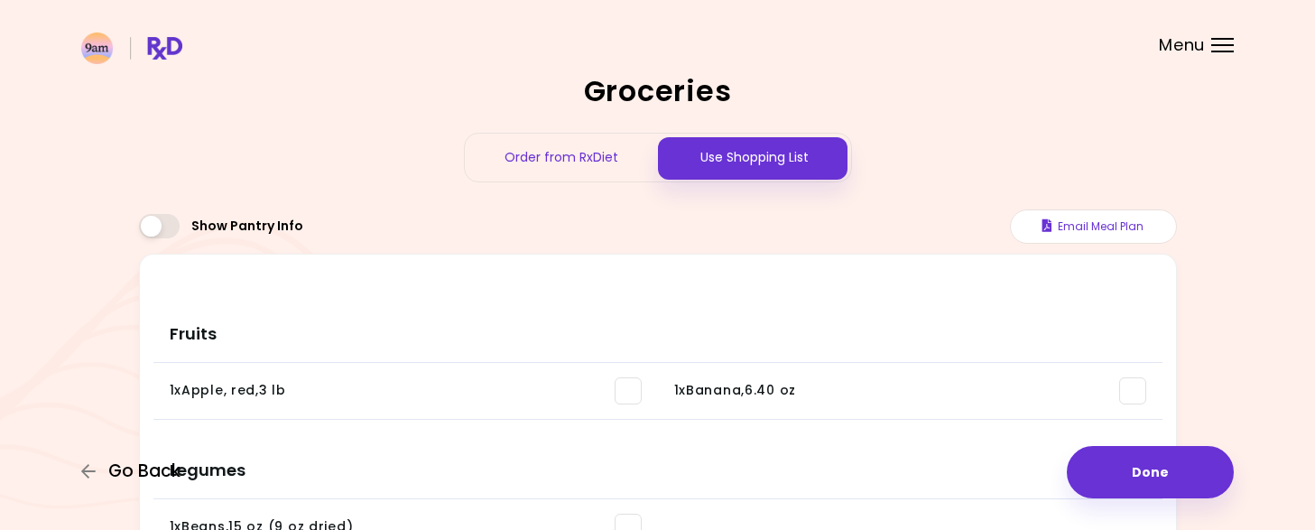
click at [145, 461] on span "Go Back" at bounding box center [144, 471] width 72 height 20
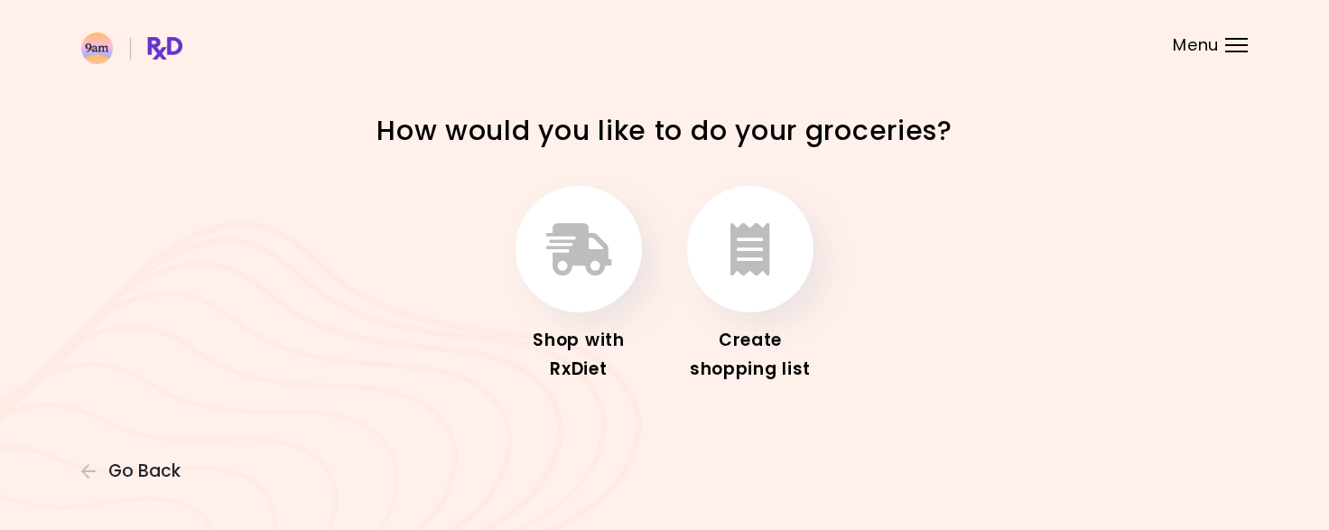
click at [145, 461] on span "Go Back" at bounding box center [144, 471] width 72 height 20
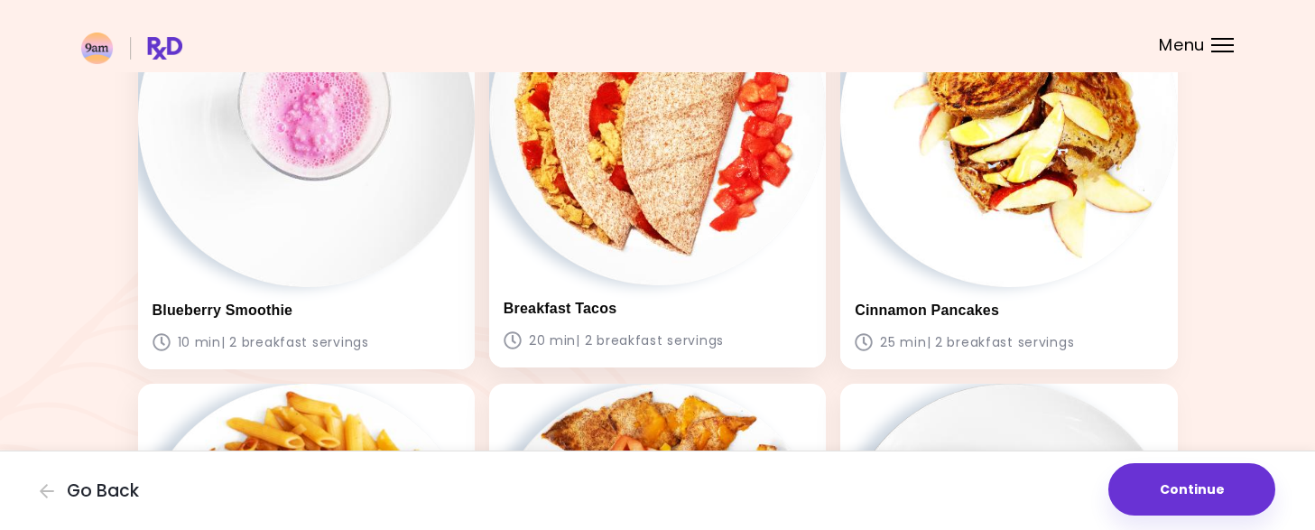
scroll to position [248, 0]
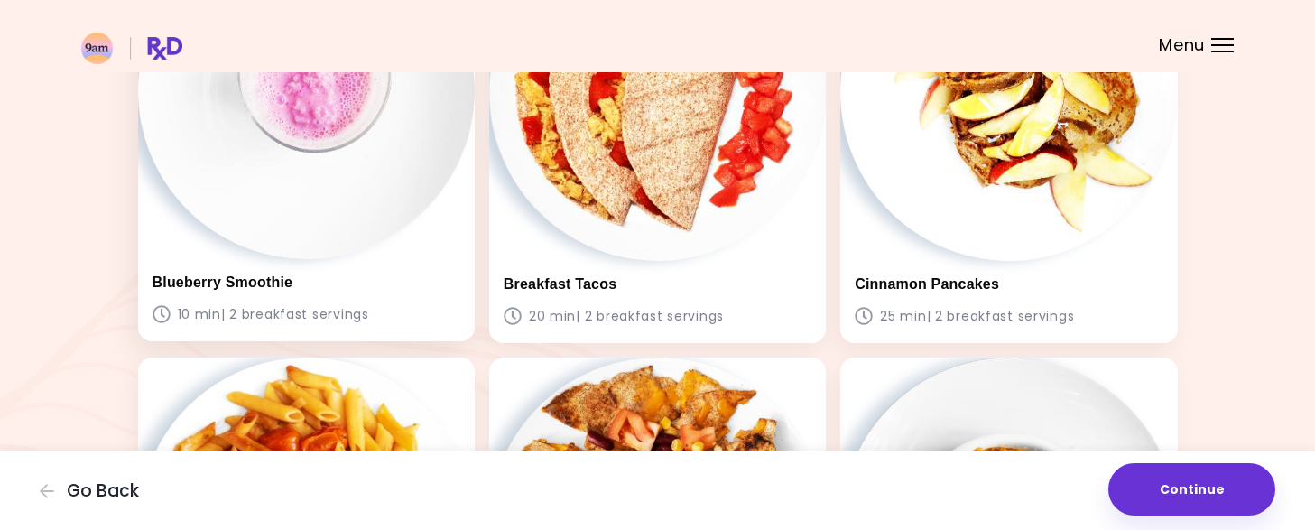
click at [271, 260] on div "Blueberry Smoothie 10 min | 2 breakfast servings" at bounding box center [306, 300] width 337 height 82
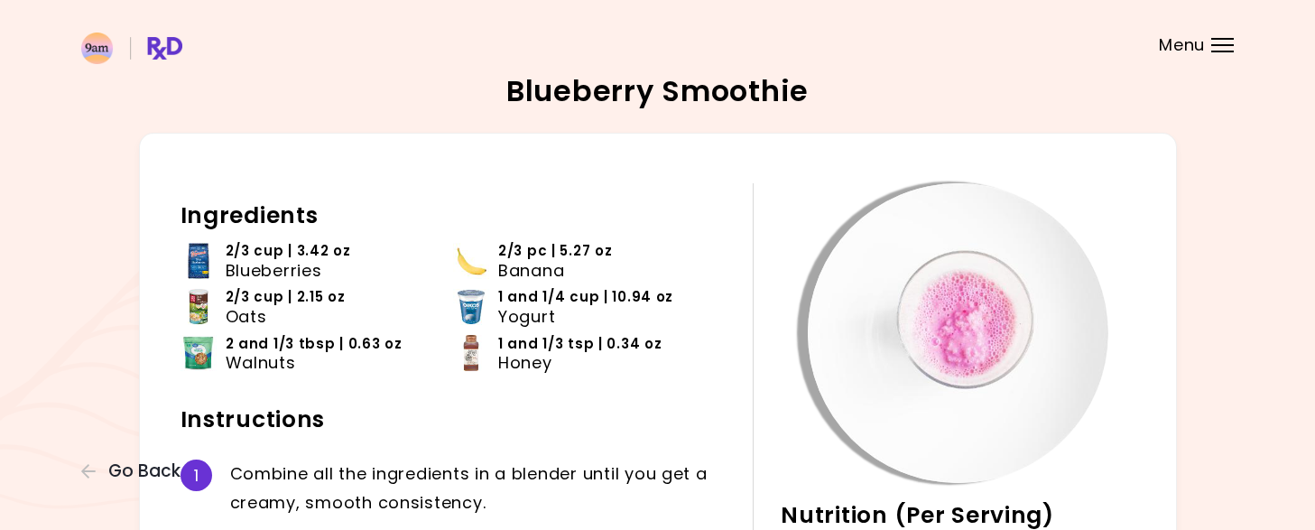
click at [177, 211] on div "10 min Nutrition (Per Serving) 109 g Carbs 23 g Fat 46 g Protein 827 kcal Energ…" at bounding box center [658, 442] width 1038 height 618
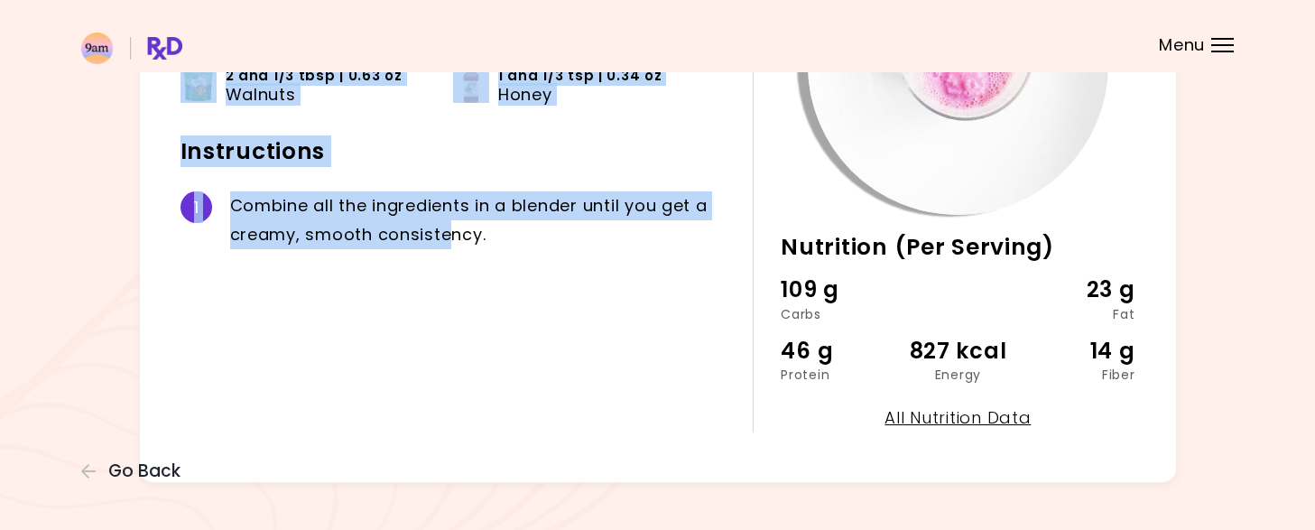
scroll to position [297, 0]
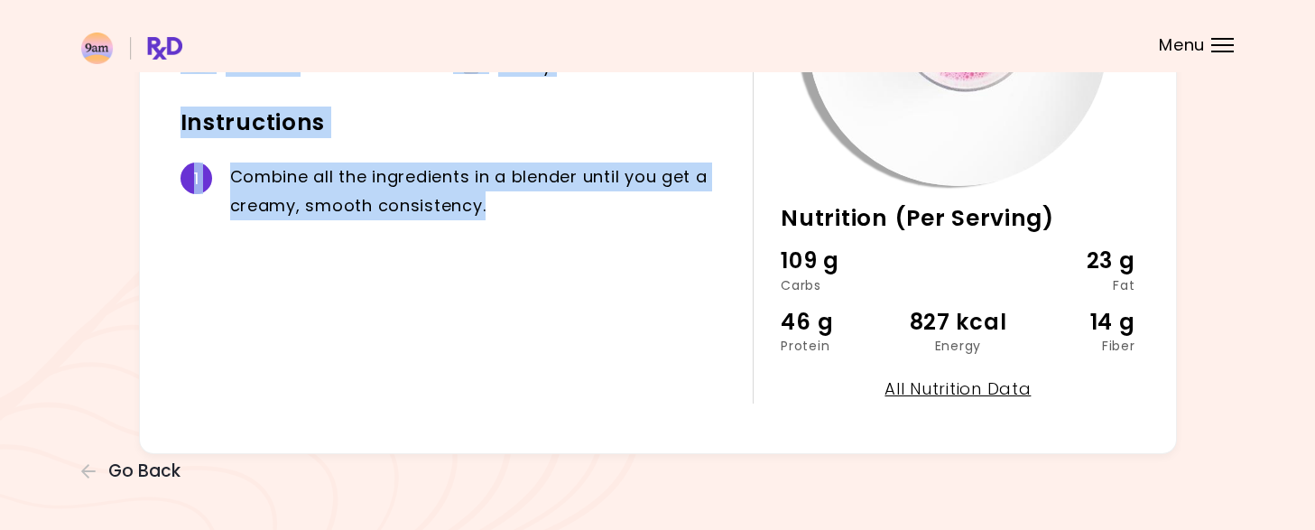
drag, startPoint x: 180, startPoint y: 216, endPoint x: 681, endPoint y: 359, distance: 521.2
click at [681, 359] on div "Ingredients 2/3 cup | 3.42 oz Blueberries 2/3 pc | 5.27 oz Banana 2/3 cup | 2.1…" at bounding box center [467, 144] width 573 height 517
copy div "Ingredients 2/3 cup | 3.42 oz Blueberries 2/3 pc | 5.27 oz Banana 2/3 cup | 2.1…"
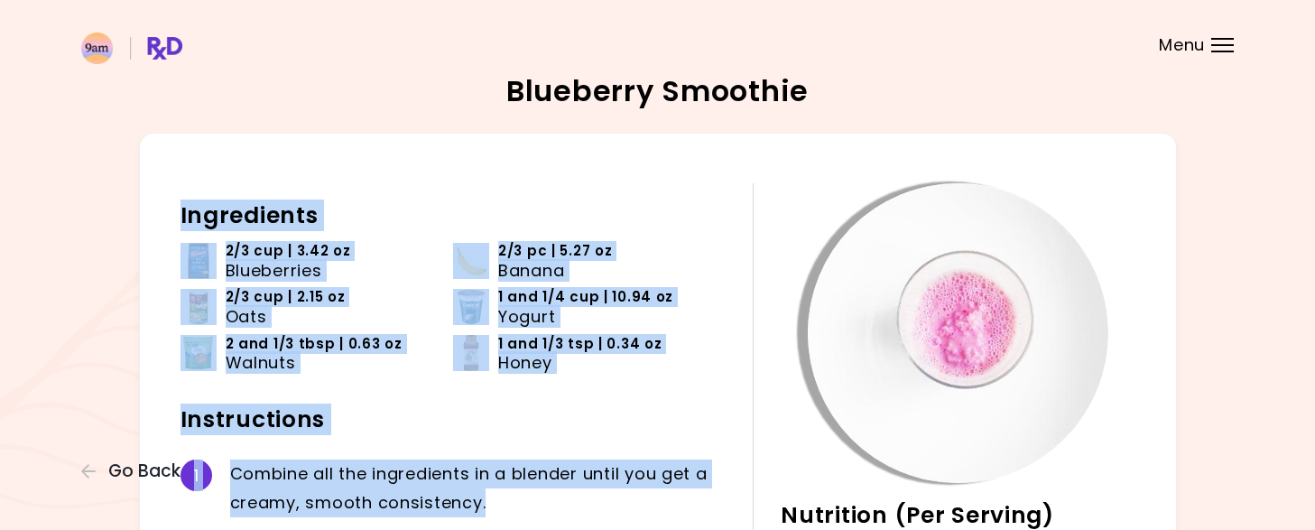
click at [426, 234] on div "Ingredients 2/3 cup | 3.42 oz Blueberries 2/3 pc | 5.27 oz Banana 2/3 cup | 2.1…" at bounding box center [467, 441] width 573 height 517
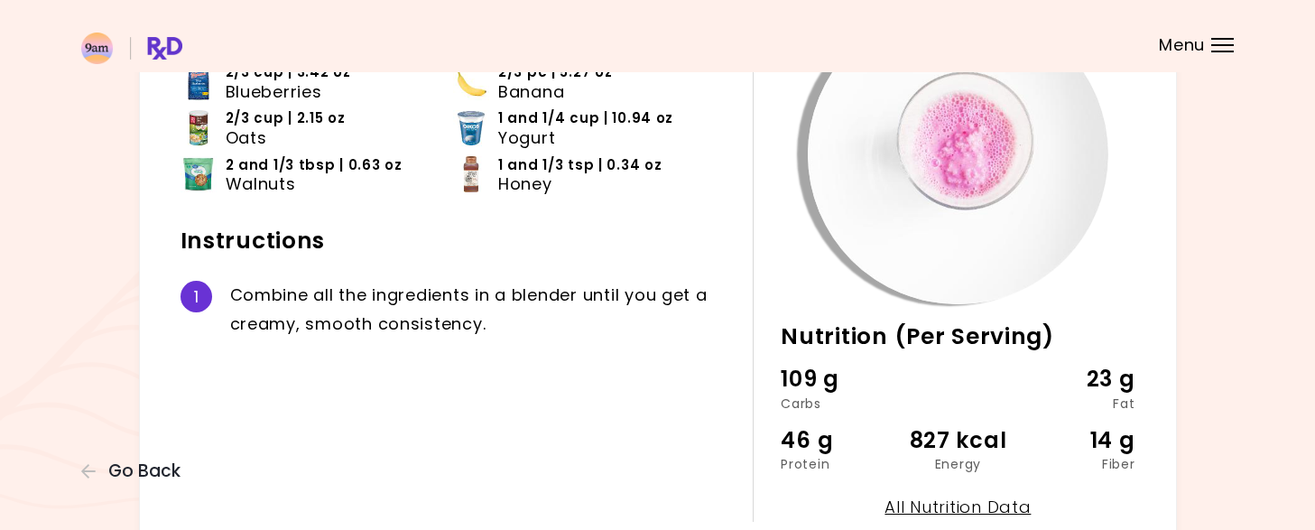
scroll to position [198, 0]
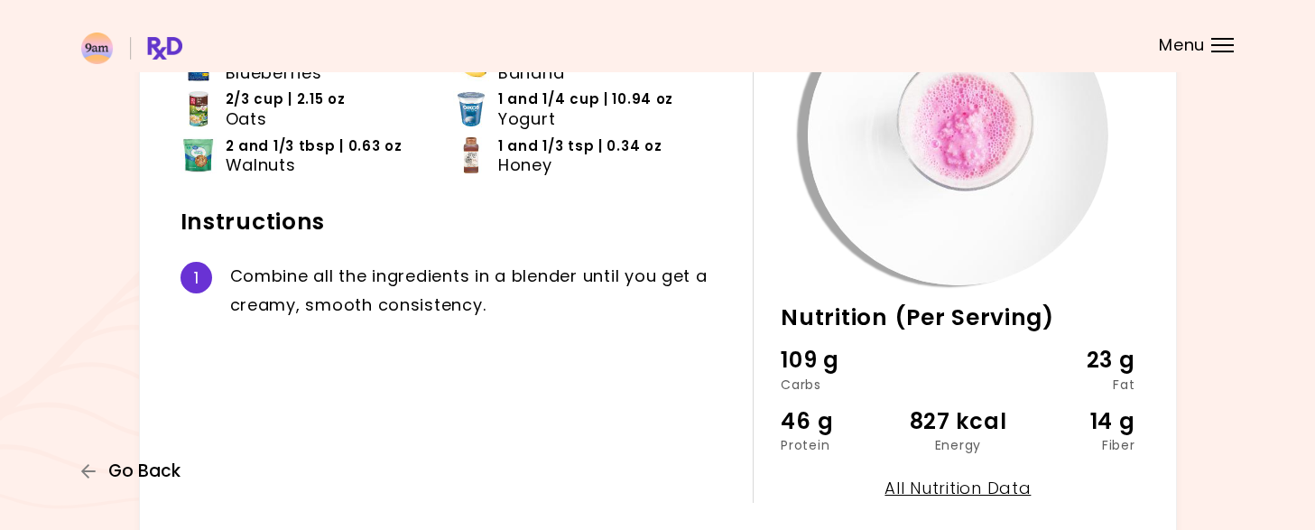
click at [130, 461] on span "Go Back" at bounding box center [144, 471] width 72 height 20
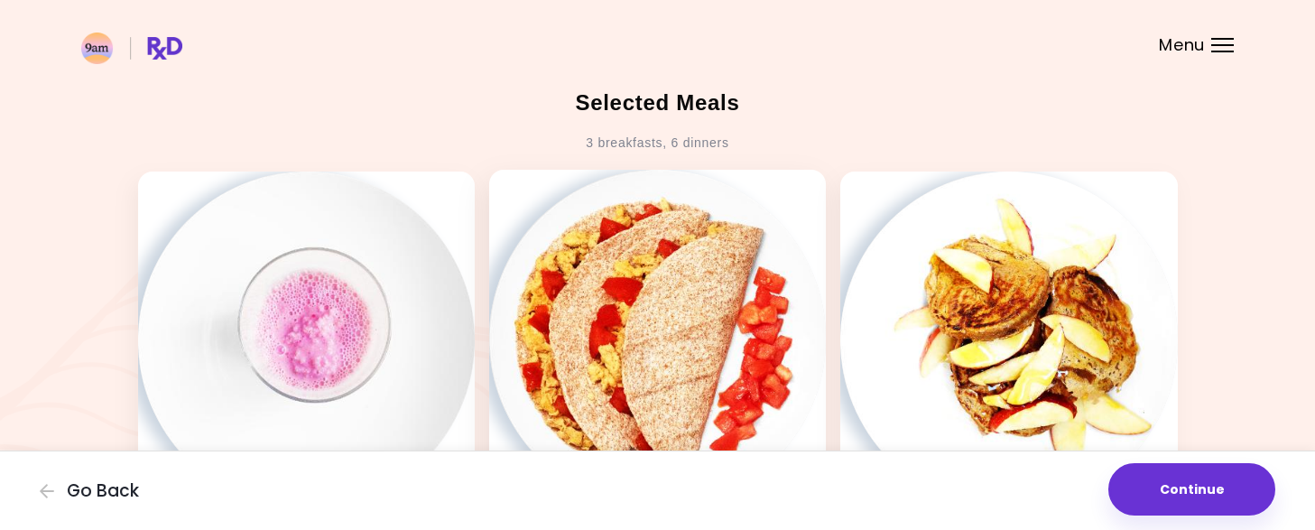
click at [683, 376] on img at bounding box center [657, 338] width 337 height 337
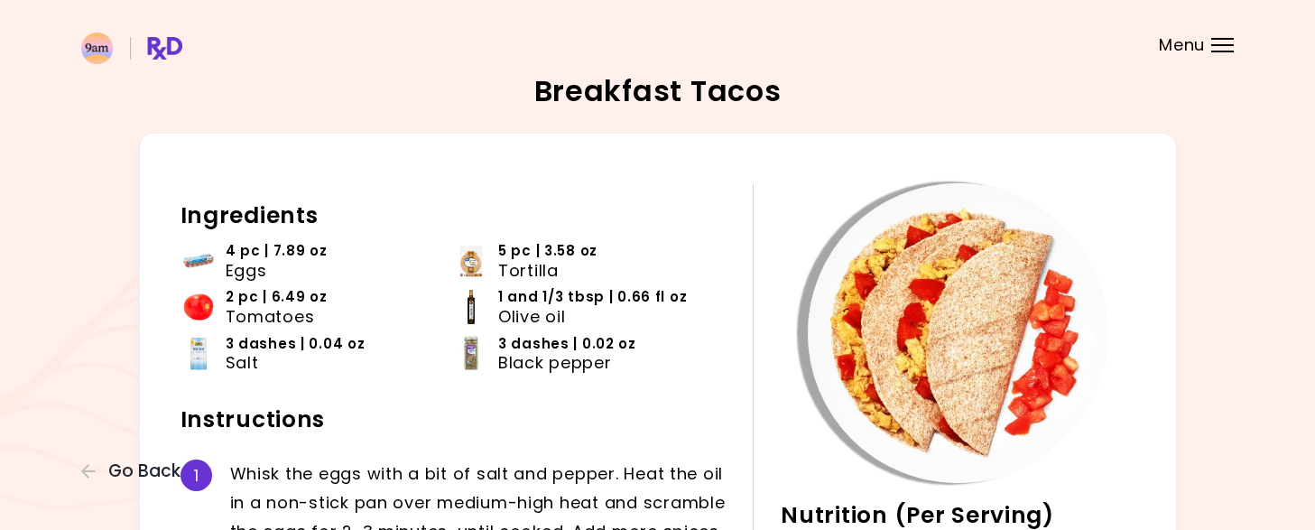
click at [175, 207] on div "20 min Nutrition (Per Serving) 56 g Carbs 49 g Fat 40 g Protein 827 kcal Energy…" at bounding box center [658, 460] width 1038 height 654
click at [178, 211] on div "20 min Nutrition (Per Serving) 56 g Carbs 49 g Fat 40 g Protein 827 kcal Energy…" at bounding box center [658, 460] width 1038 height 654
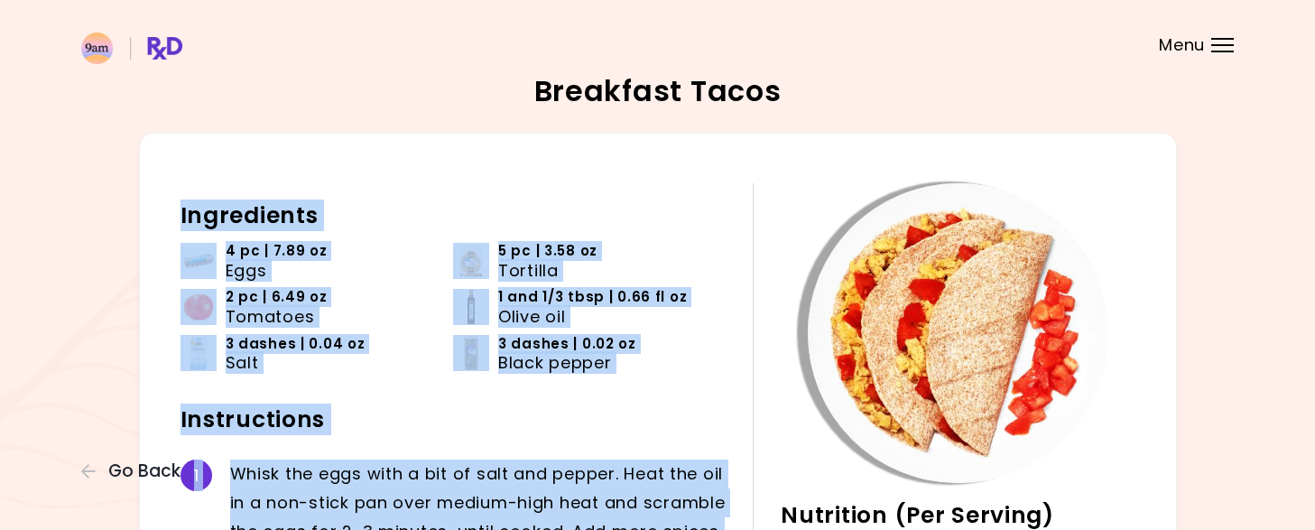
scroll to position [332, 0]
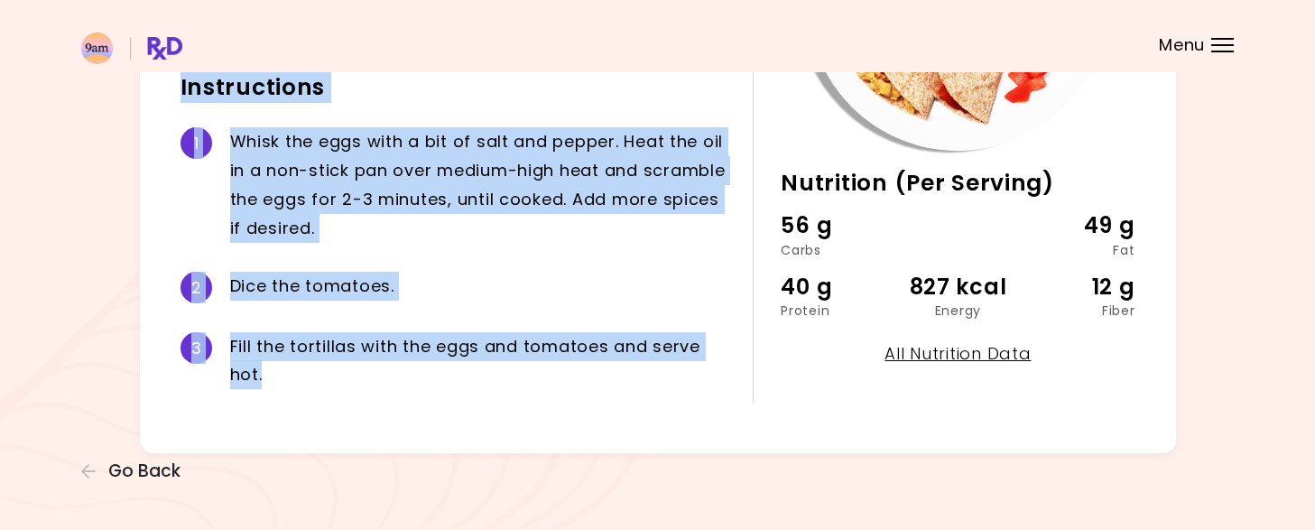
drag, startPoint x: 178, startPoint y: 211, endPoint x: 563, endPoint y: 577, distance: 531.3
click at [563, 529] on html "**********" at bounding box center [657, 99] width 1315 height 863
copy div "Ingredients 4 pc | 7.89 oz Eggs 5 pc | 3.58 oz Tortilla 2 pc | 6.49 oz Tomatoes…"
click at [513, 267] on div "2 D i c e t h e t o m a t o e s ." at bounding box center [454, 287] width 546 height 60
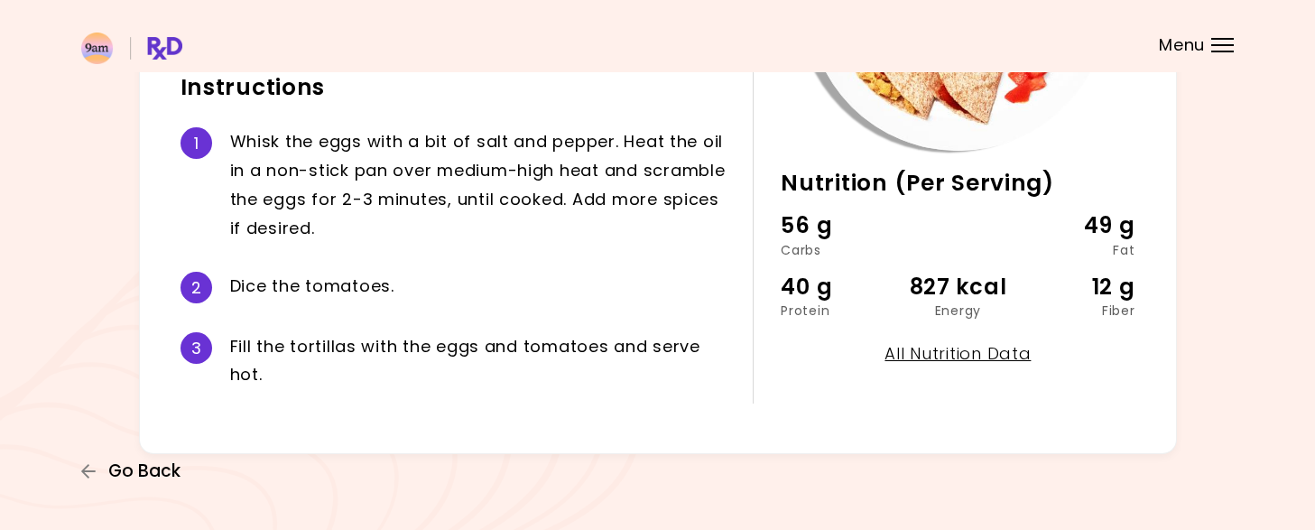
click at [154, 479] on span "Go Back" at bounding box center [144, 471] width 72 height 20
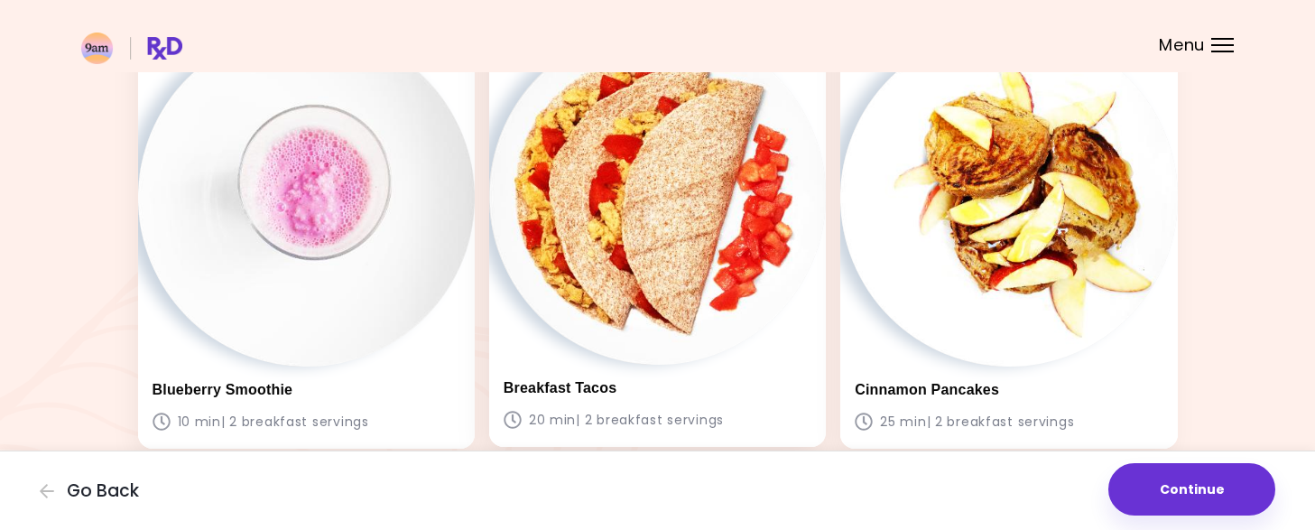
scroll to position [144, 0]
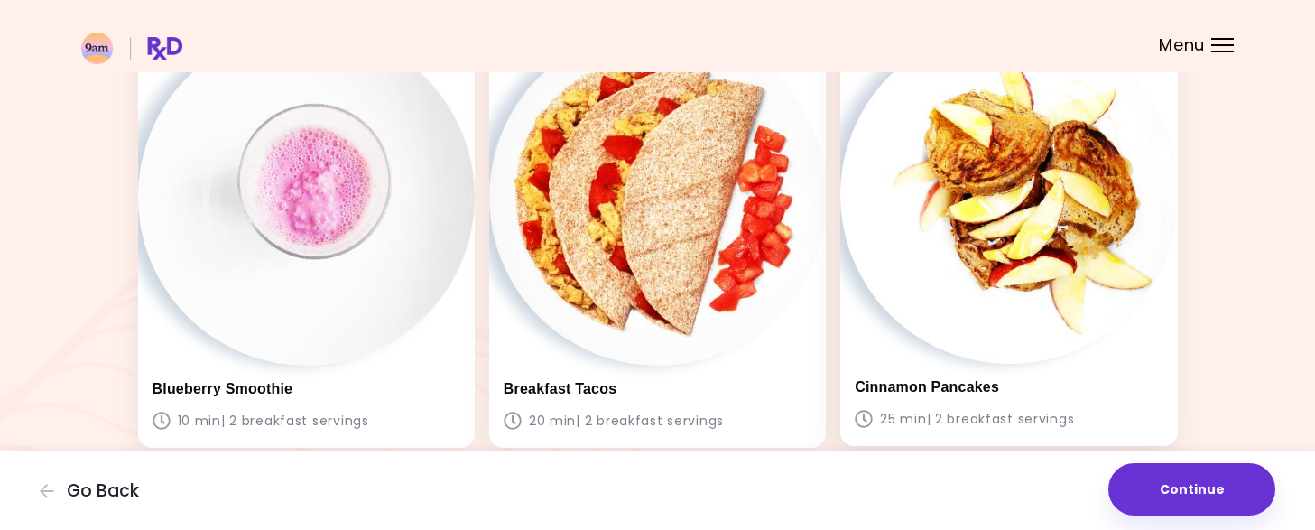
click at [1040, 262] on img at bounding box center [1008, 194] width 337 height 337
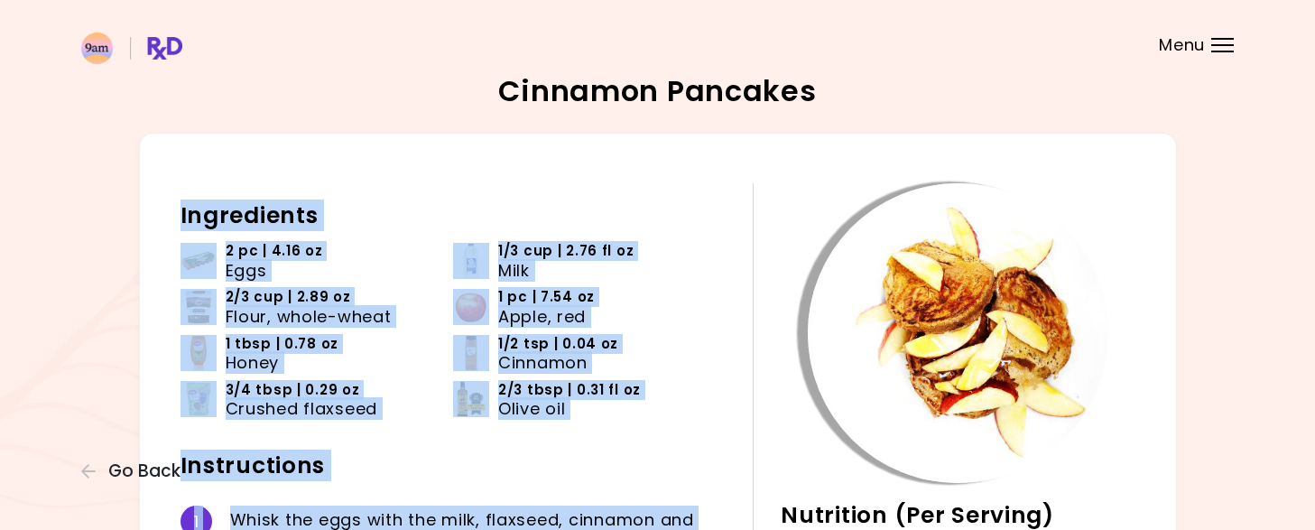
scroll to position [404, 0]
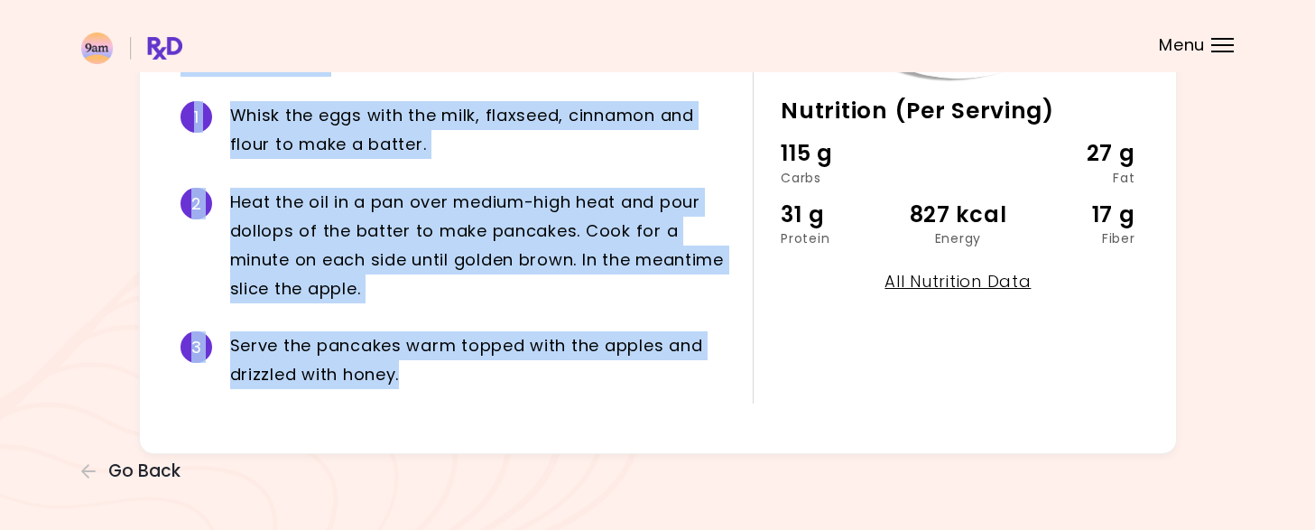
drag, startPoint x: 180, startPoint y: 209, endPoint x: 497, endPoint y: 523, distance: 445.6
click at [497, 523] on div "Cinnamon Pancakes 25 min Nutrition (Per Serving) 115 g Carbs 27 g Fat 31 g Prot…" at bounding box center [657, 63] width 1315 height 935
copy div "Ingredients 2 pc | 4.16 oz Eggs 1/3 cup | 2.76 fl oz Milk 2/3 cup | 2.89 oz Flo…"
click at [485, 239] on div "H e a t t h e o i l i n a p a n o v e r m e d i u m - h i g h h e a t a n d p o…" at bounding box center [478, 245] width 497 height 115
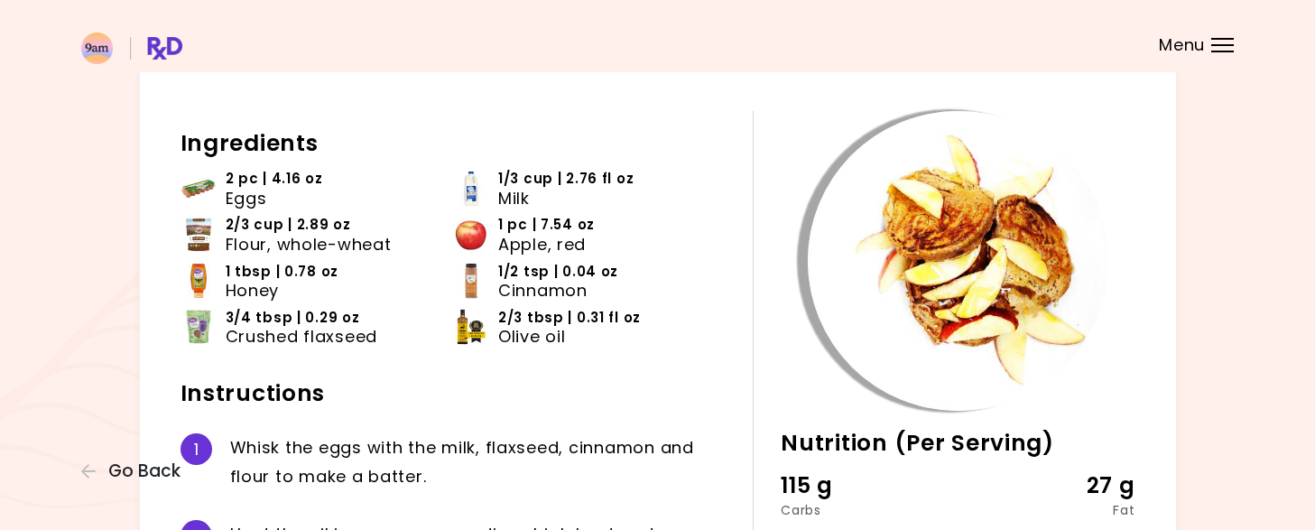
scroll to position [0, 0]
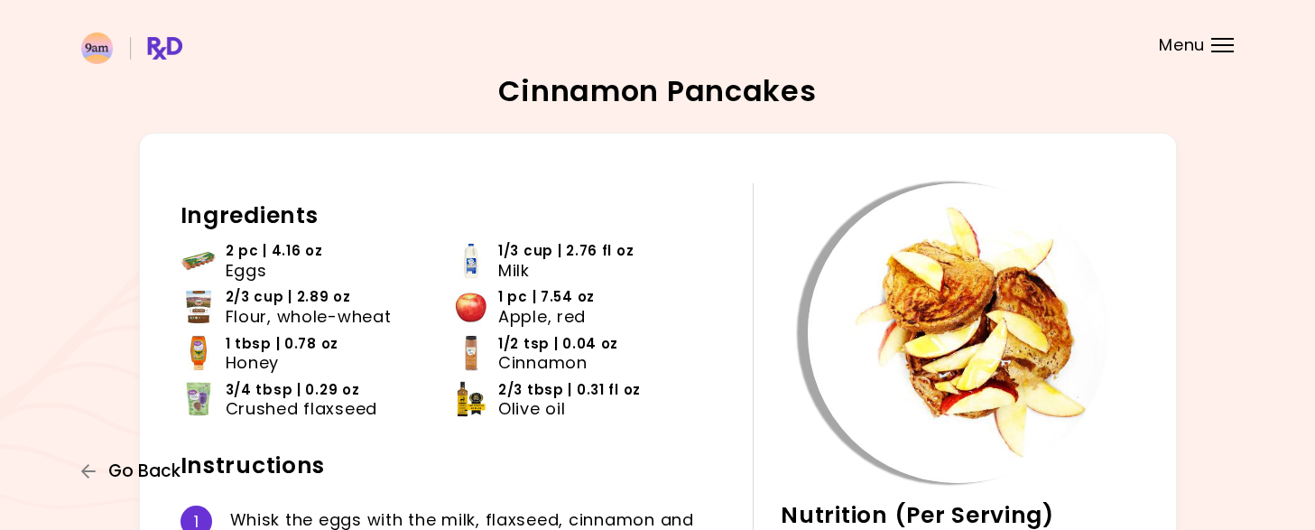
click at [123, 465] on span "Go Back" at bounding box center [144, 471] width 72 height 20
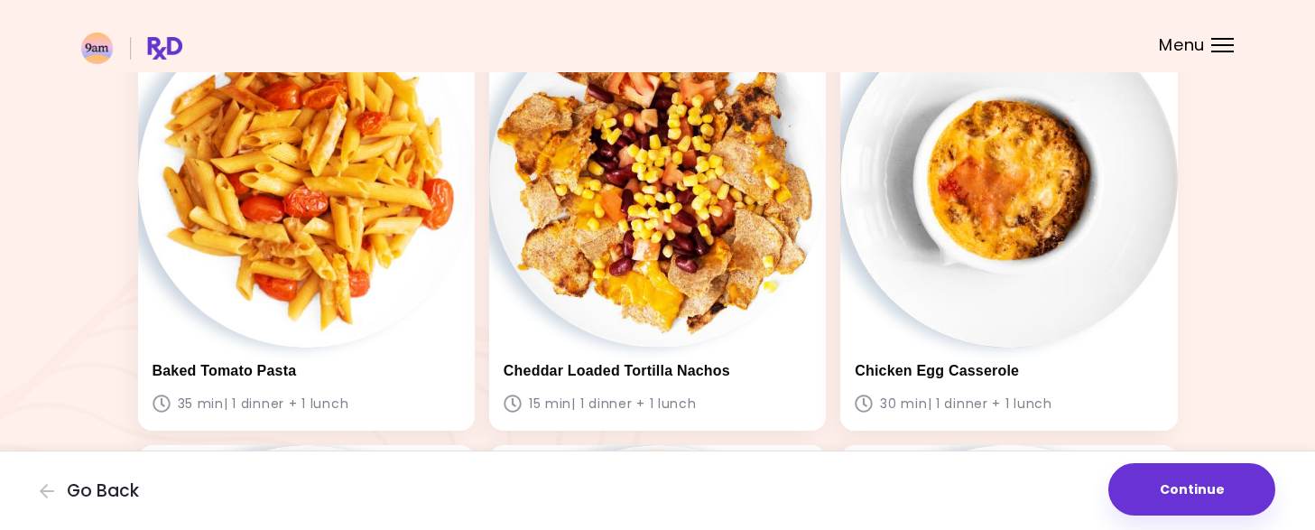
scroll to position [602, 0]
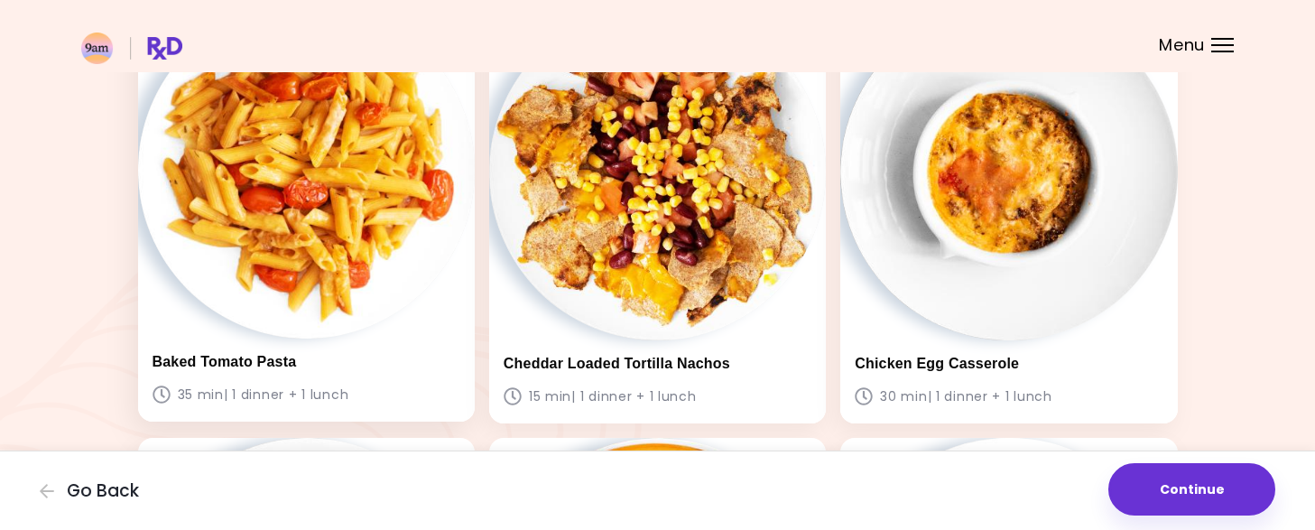
click at [368, 294] on img at bounding box center [306, 170] width 337 height 337
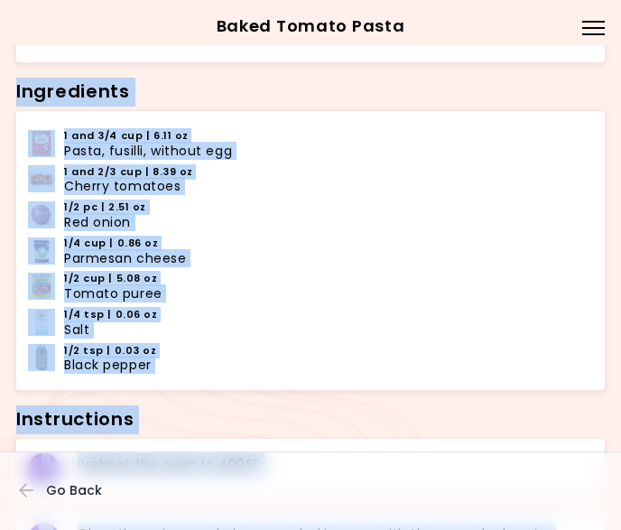
scroll to position [767, 0]
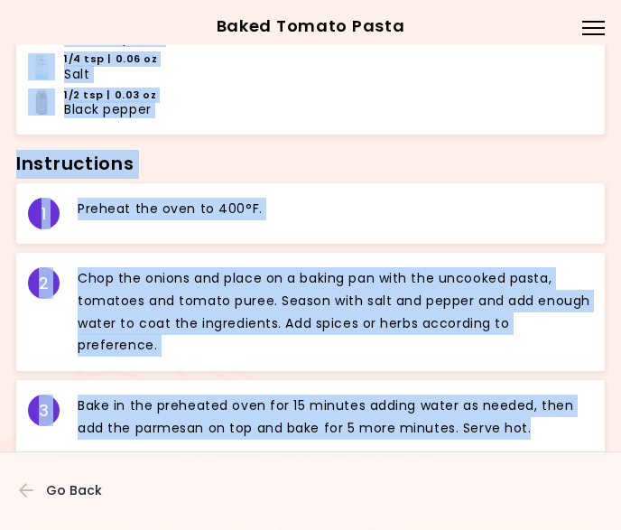
drag, startPoint x: 16, startPoint y: 315, endPoint x: 599, endPoint y: 422, distance: 591.9
click at [599, 422] on div "Ingredients 1 and 3/4 cup | 6.11 oz Pasta, fusilli, without egg 1 and 2/3 cup |…" at bounding box center [310, 134] width 589 height 647
copy div "Ingredients 1 and 3/4 cup | 6.11 oz Pasta, fusilli, without egg 1 and 2/3 cup |…"
click at [73, 495] on span "Go Back" at bounding box center [74, 490] width 56 height 14
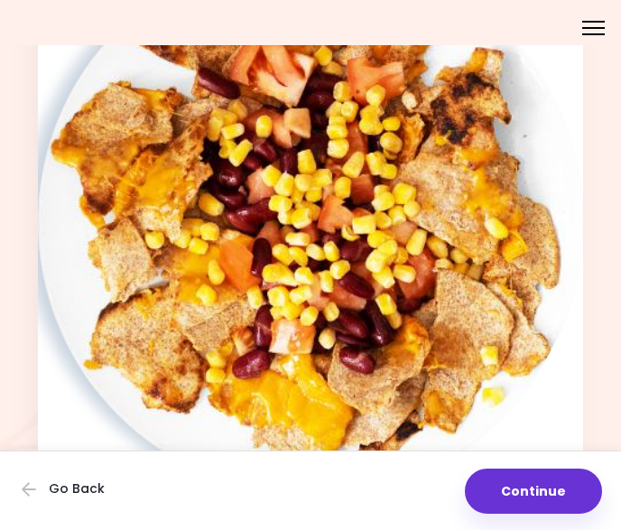
scroll to position [2789, 0]
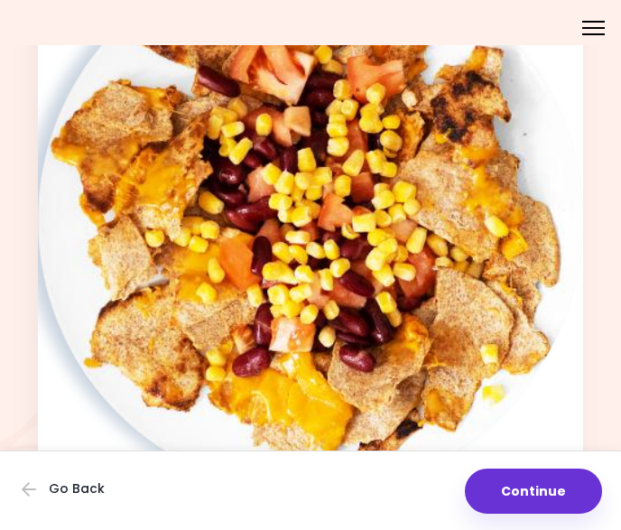
click at [290, 292] on img at bounding box center [310, 220] width 545 height 545
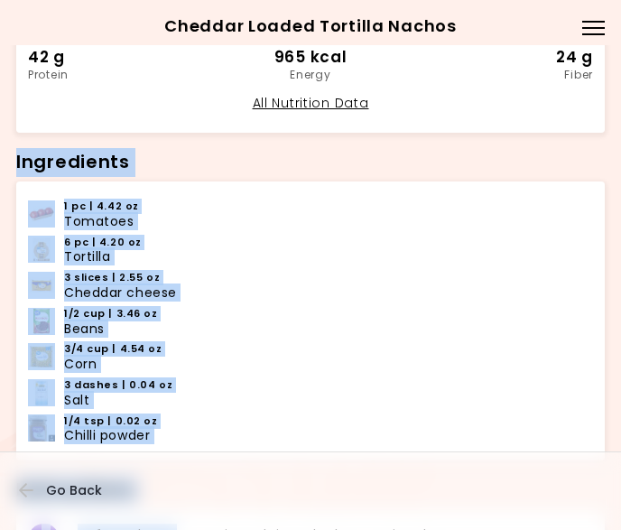
scroll to position [755, 0]
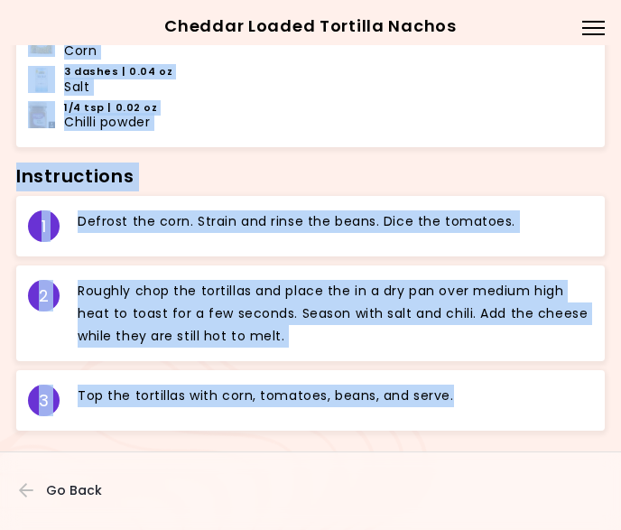
drag, startPoint x: 18, startPoint y: 174, endPoint x: 524, endPoint y: 508, distance: 606.7
click at [209, 331] on div "R o u g h l y c h o p t h e t o r t i l l a s a n d p l a c e t h e i n a d r y…" at bounding box center [335, 313] width 515 height 67
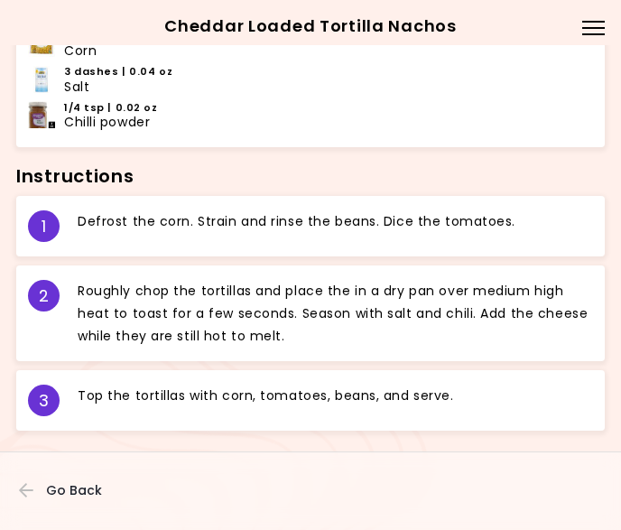
click at [447, 394] on div "T o p t h e t o r t i l l a s w i t h c o r n , t o m a t o e s , b e a n s , a…" at bounding box center [335, 401] width 515 height 32
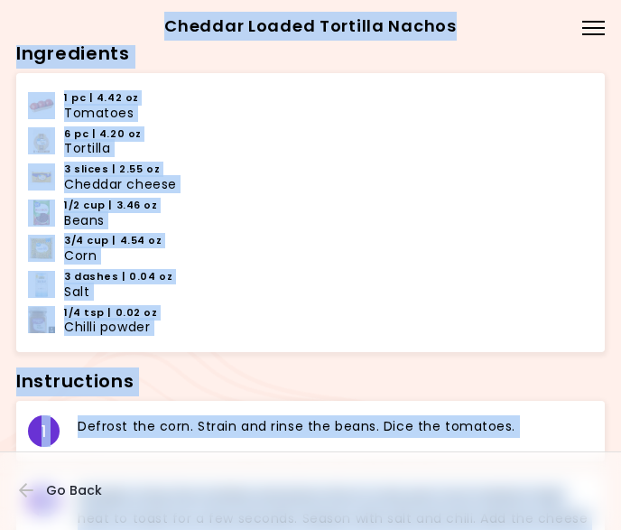
scroll to position [515, 0]
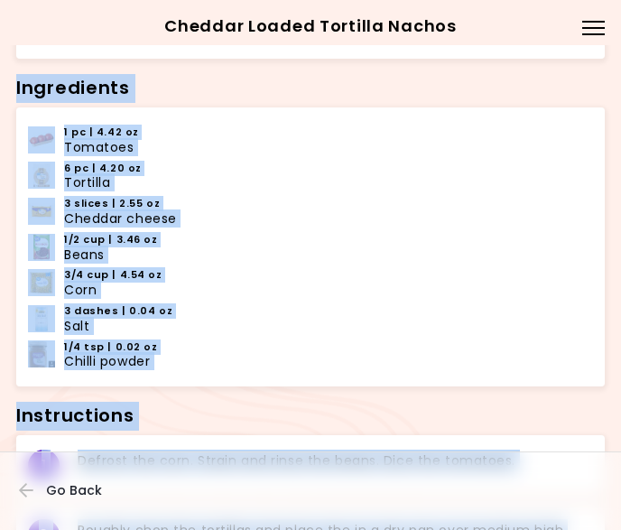
drag, startPoint x: 447, startPoint y: 394, endPoint x: 16, endPoint y: 86, distance: 529.3
click at [16, 86] on div "Ingredients 1 pc | 4.42 oz Tomatoes 6 pc | 4.20 oz Tortilla 3 slices | 2.55 oz …" at bounding box center [310, 368] width 589 height 611
copy div "Ingredients 1 pc | 4.42 oz Tomatoes 6 pc | 4.20 oz Tortilla 3 slices | 2.55 oz …"
click at [65, 484] on span "Go Back" at bounding box center [74, 490] width 56 height 14
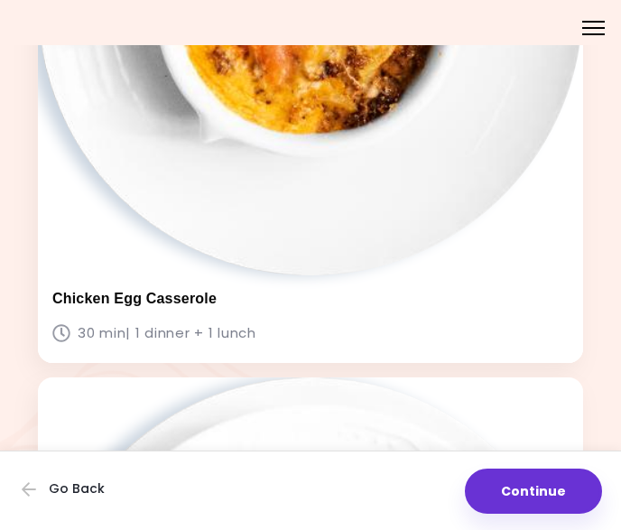
scroll to position [3674, 0]
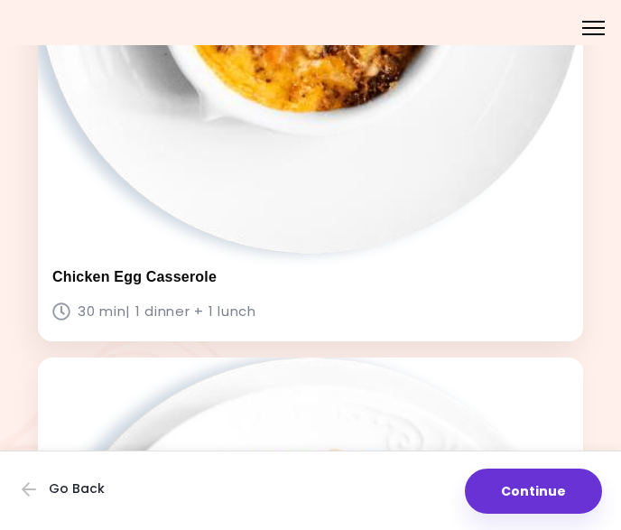
click at [134, 282] on h3 "Chicken Egg Casserole" at bounding box center [310, 276] width 516 height 17
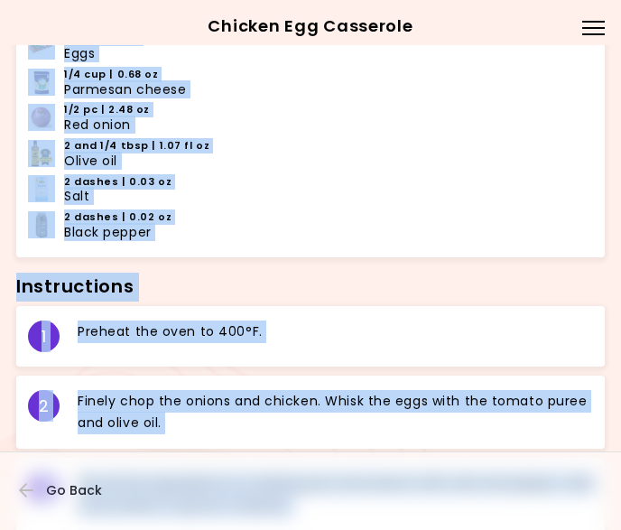
scroll to position [863, 0]
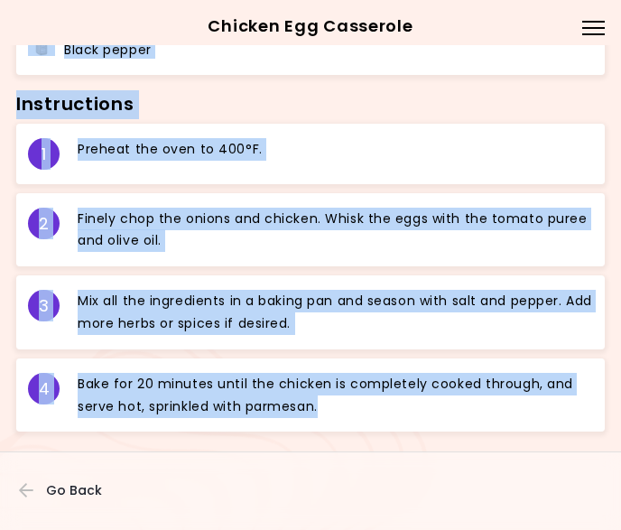
drag, startPoint x: 18, startPoint y: 200, endPoint x: 375, endPoint y: 507, distance: 471.1
copy div "Ingredients 1 cup | 8.87 oz Tomato puree 7.23 oz Chicken breast 2 pc | 3.50 oz …"
click at [71, 488] on span "Go Back" at bounding box center [74, 490] width 56 height 14
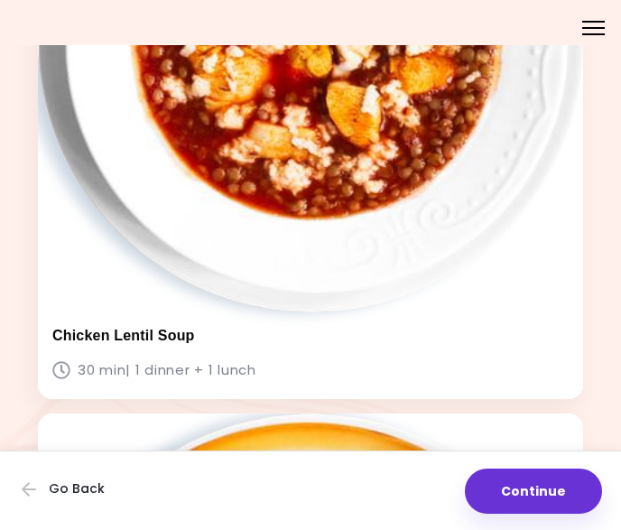
scroll to position [4297, 0]
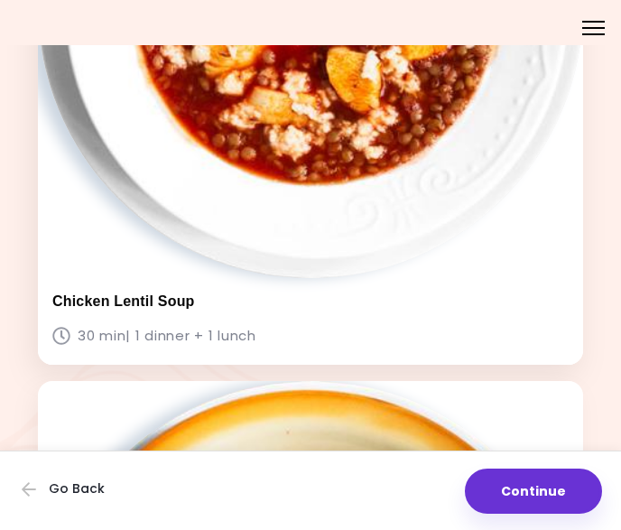
click at [206, 297] on h3 "Chicken Lentil Soup" at bounding box center [310, 300] width 516 height 17
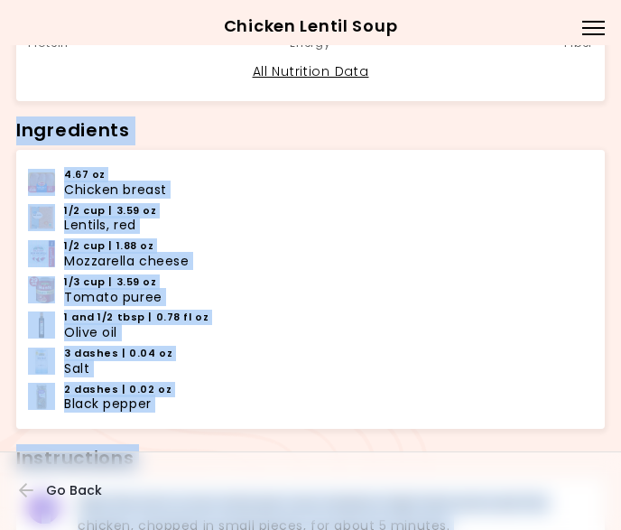
scroll to position [758, 0]
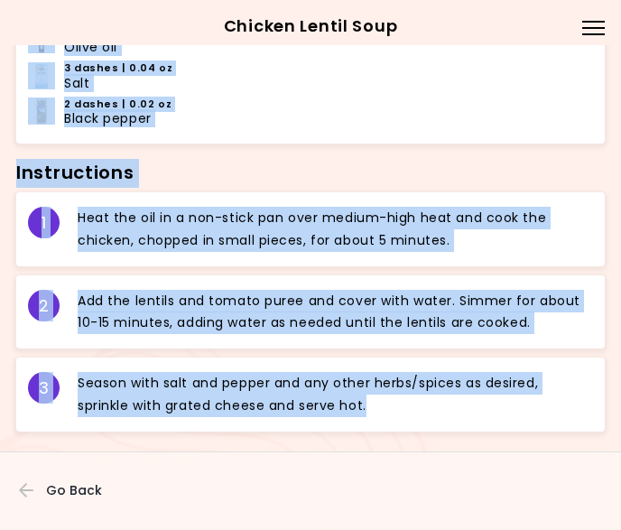
drag, startPoint x: 14, startPoint y: 130, endPoint x: 415, endPoint y: 414, distance: 491.4
click at [70, 495] on span "Go Back" at bounding box center [74, 490] width 56 height 14
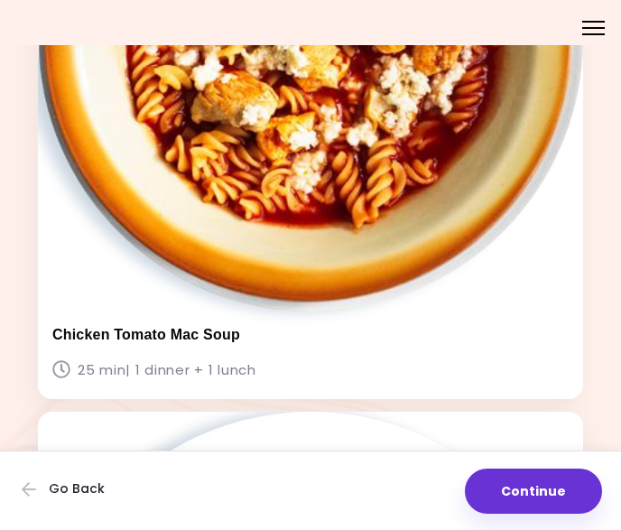
scroll to position [4911, 0]
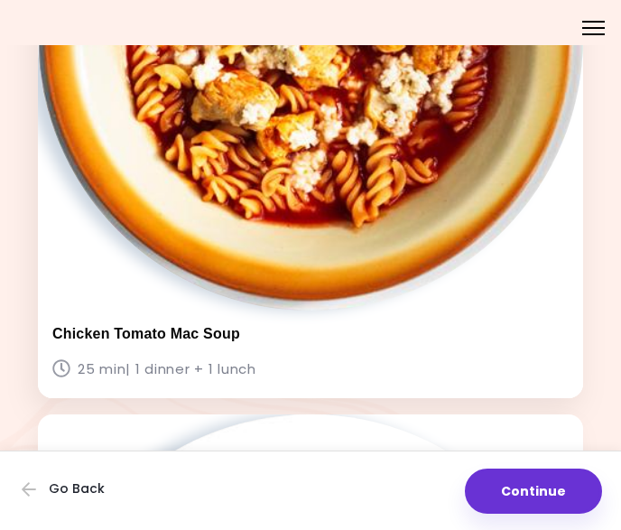
click at [318, 274] on img at bounding box center [310, 37] width 545 height 545
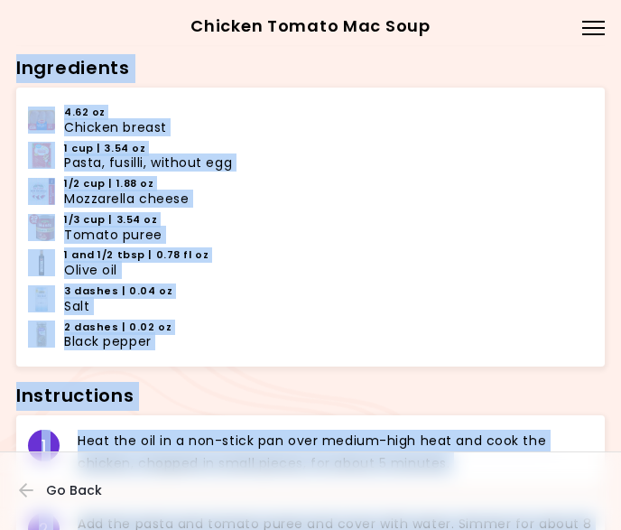
scroll to position [758, 0]
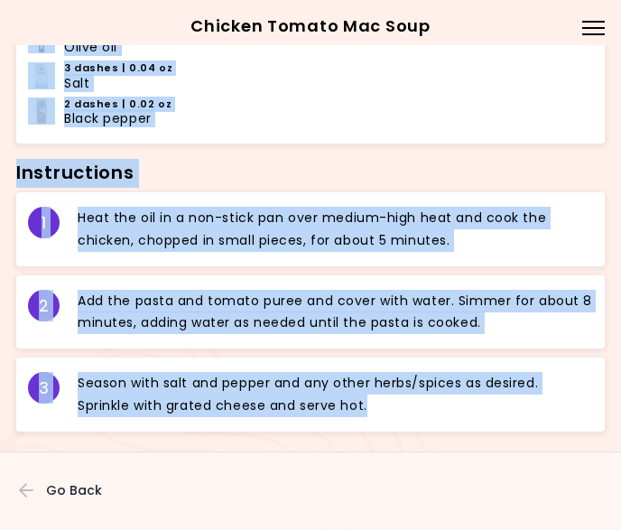
drag, startPoint x: 14, startPoint y: 209, endPoint x: 427, endPoint y: 411, distance: 460.3
copy div "Ingredients 4.62 oz Chicken breast 1 cup | 3.54 oz Pasta, fusilli, without egg …"
click at [61, 480] on button "Go Back" at bounding box center [73, 490] width 108 height 40
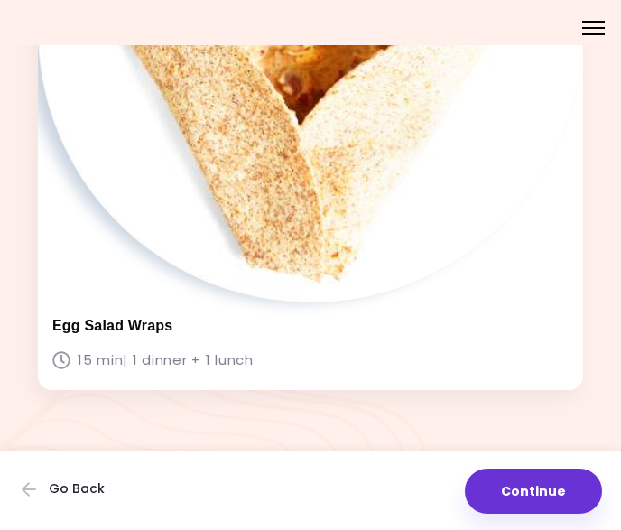
scroll to position [5568, 0]
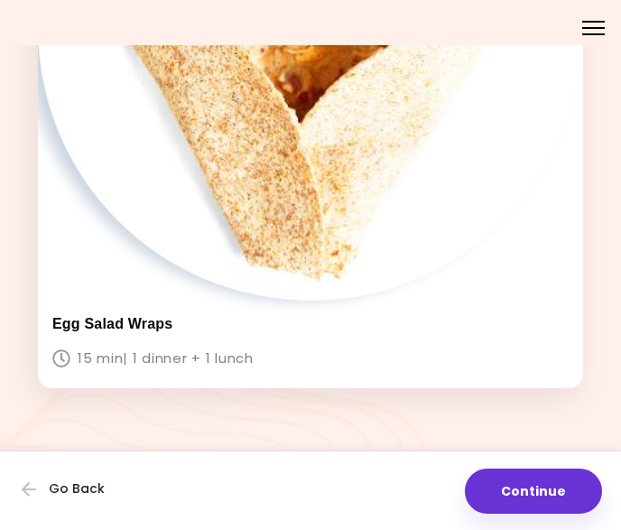
click at [134, 320] on h3 "Egg Salad Wraps" at bounding box center [310, 323] width 516 height 17
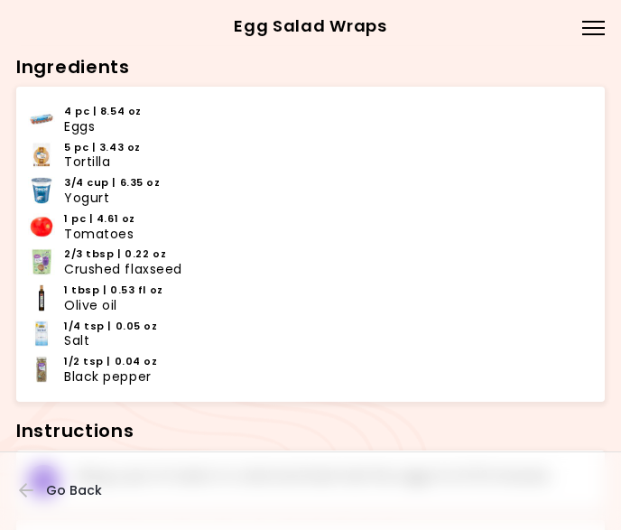
scroll to position [520, 0]
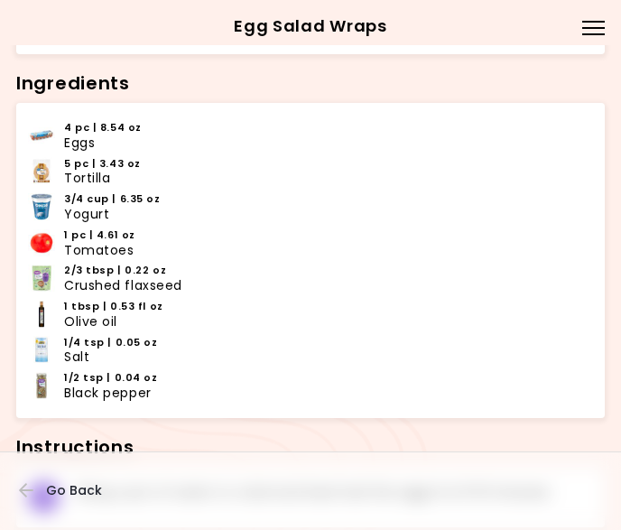
click at [11, 76] on div "Egg Salad Wraps 15 min Nutrition (Per Serving) 61 g Carbs 53 g Fat 60 g Protein…" at bounding box center [310, 140] width 621 height 1321
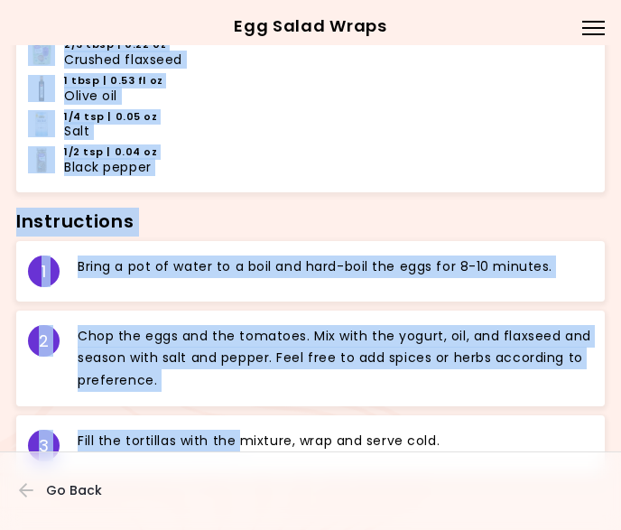
scroll to position [791, 0]
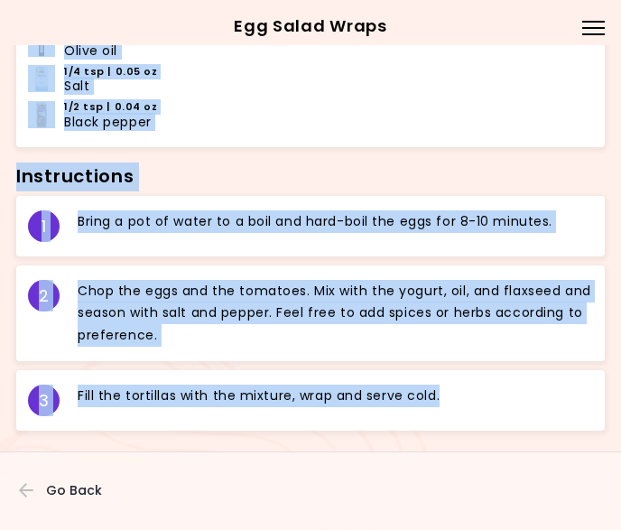
drag, startPoint x: 14, startPoint y: 79, endPoint x: 475, endPoint y: 416, distance: 571.7
copy div "Ingredients 4 pc | 8.54 oz Eggs 5 pc | 3.43 oz Tortilla 3/4 cup | 6.35 oz Yogur…"
